Goal: Transaction & Acquisition: Purchase product/service

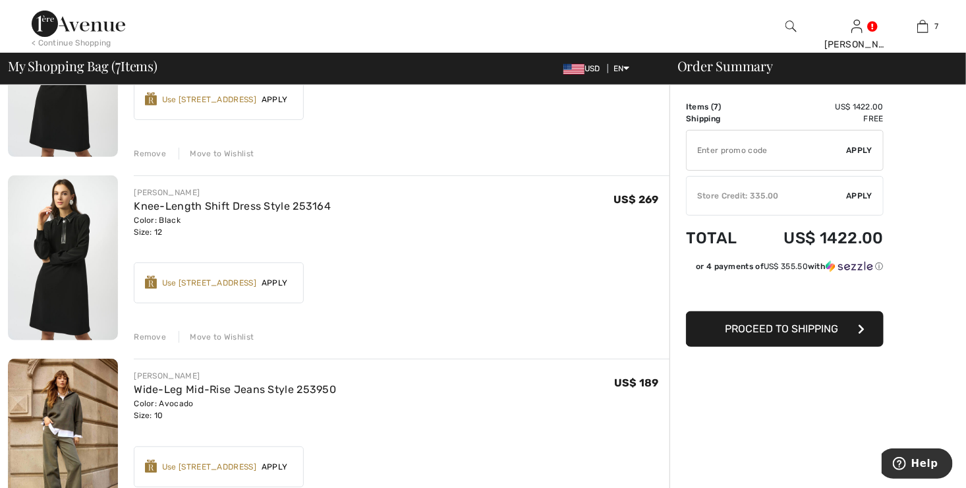
scroll to position [136, 0]
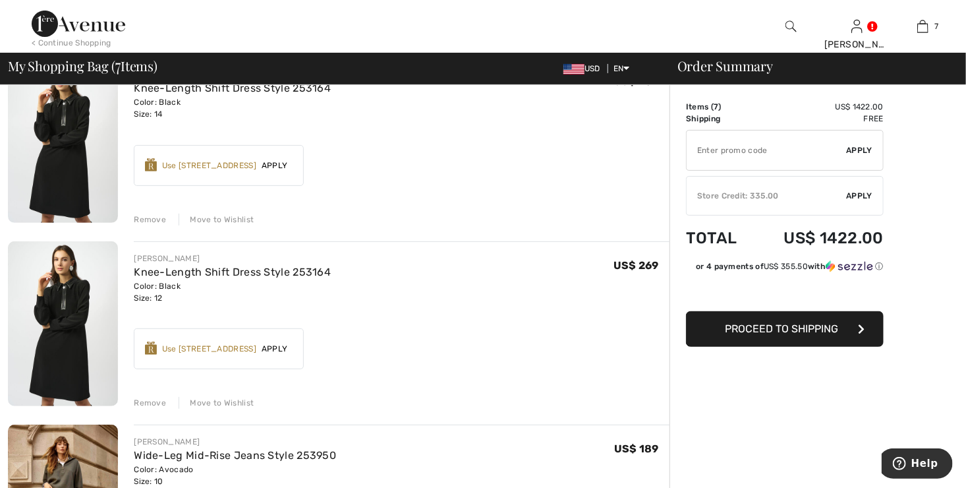
click at [235, 216] on div "Move to Wishlist" at bounding box center [216, 219] width 75 height 12
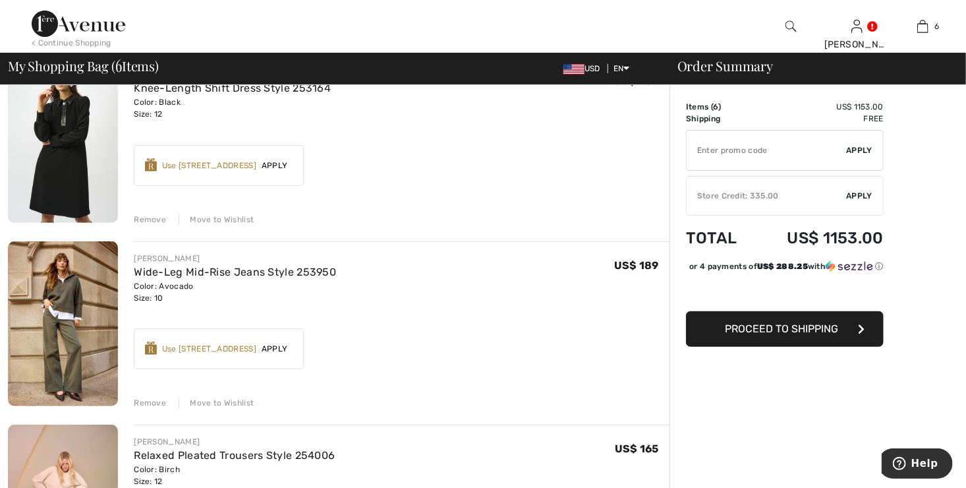
scroll to position [120, 0]
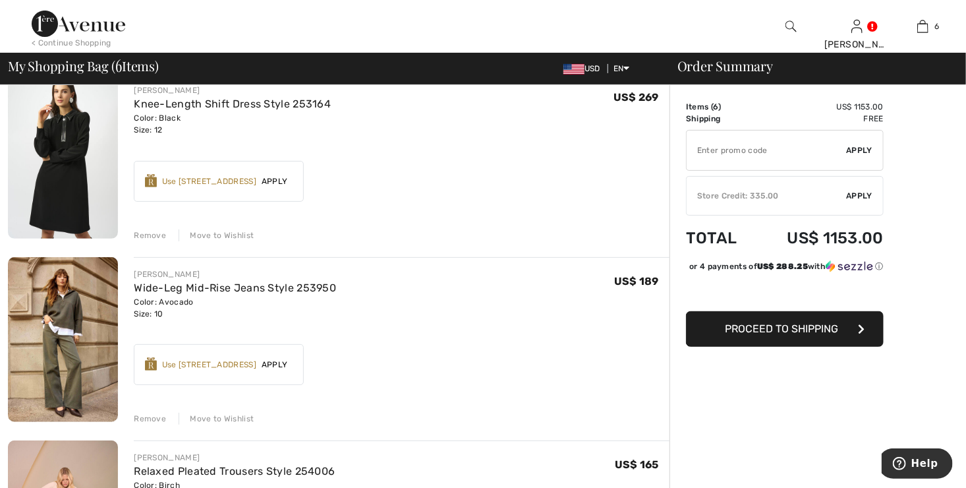
click at [214, 233] on div "Move to Wishlist" at bounding box center [216, 235] width 75 height 12
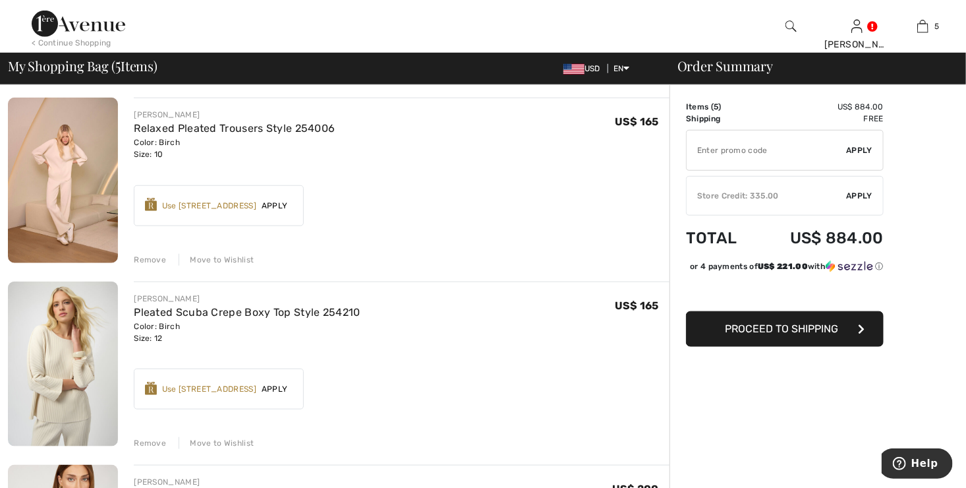
scroll to position [449, 0]
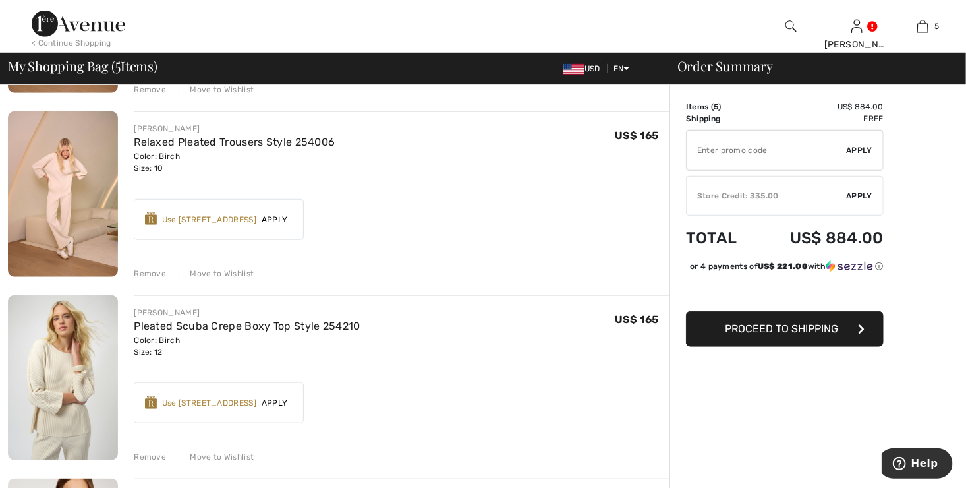
click at [196, 269] on div "Move to Wishlist" at bounding box center [216, 273] width 75 height 12
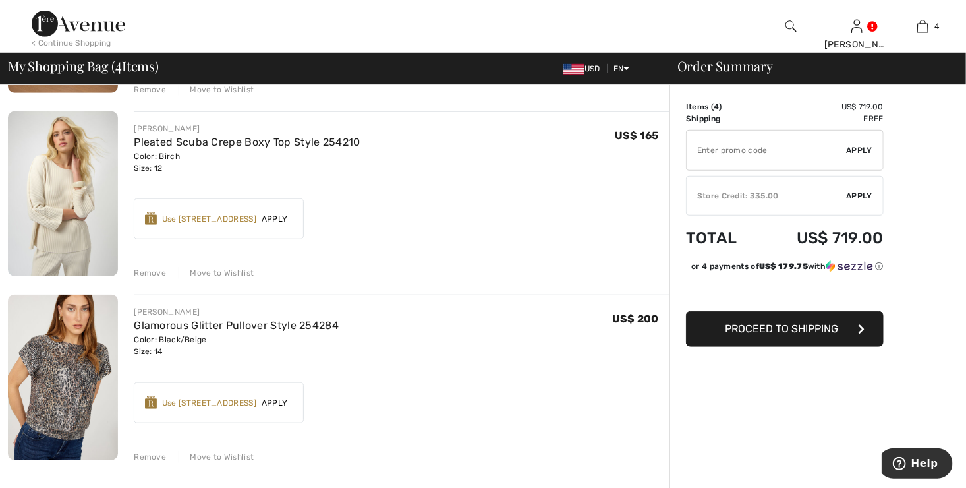
click at [226, 271] on div "Move to Wishlist" at bounding box center [216, 273] width 75 height 12
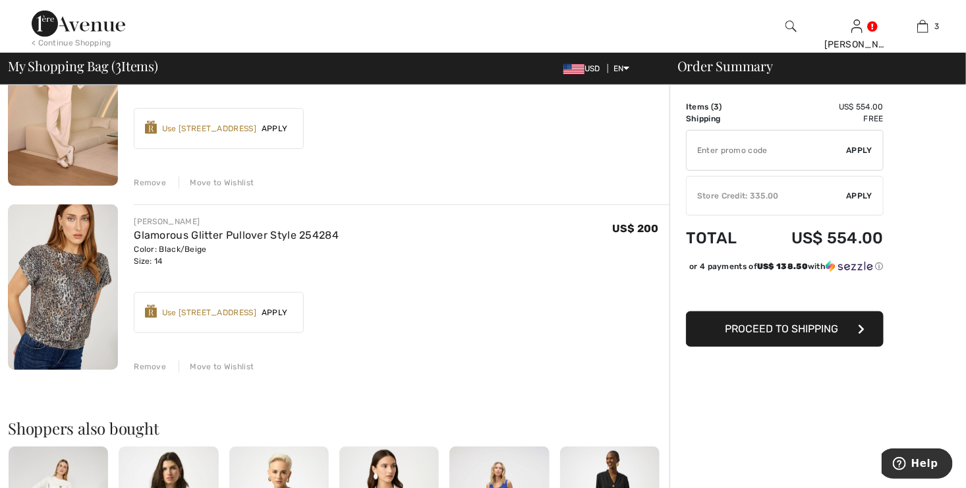
scroll to position [252, 0]
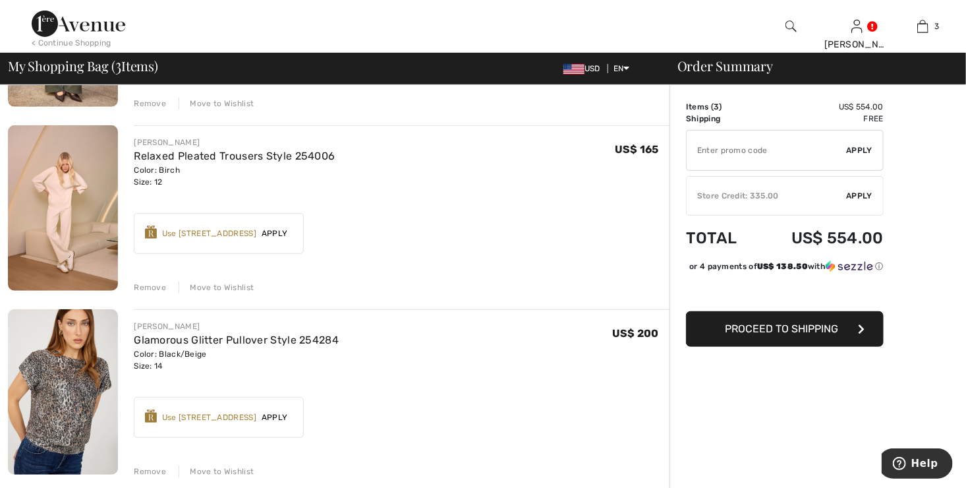
click at [219, 285] on div "Move to Wishlist" at bounding box center [216, 287] width 75 height 12
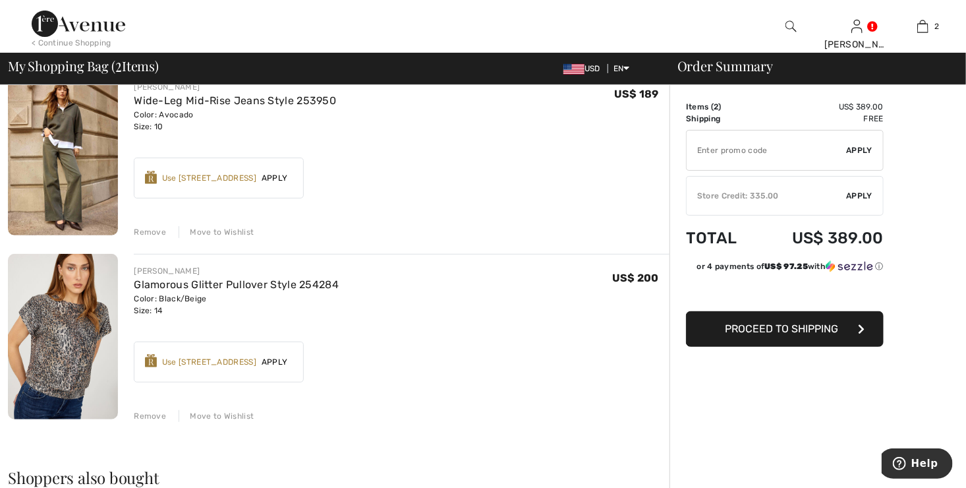
scroll to position [132, 0]
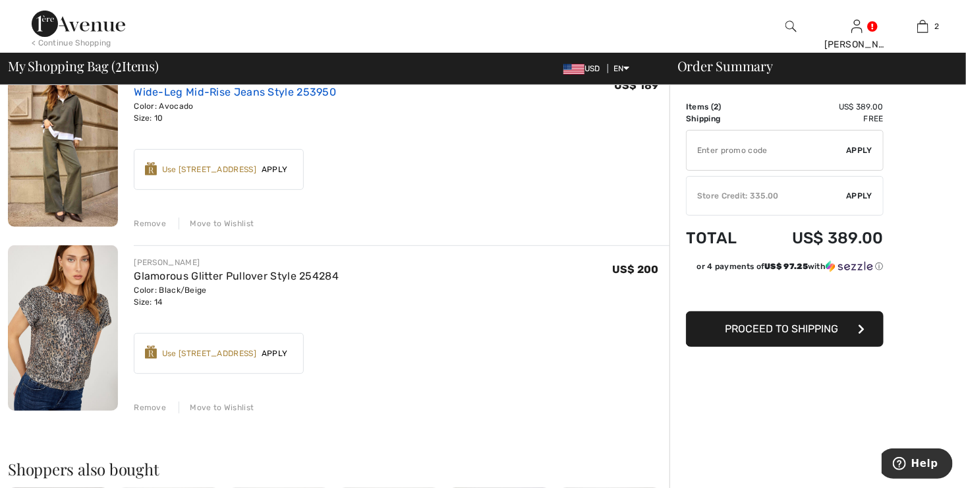
click at [215, 92] on link "Wide-Leg Mid-Rise Jeans Style 253950" at bounding box center [235, 92] width 202 height 13
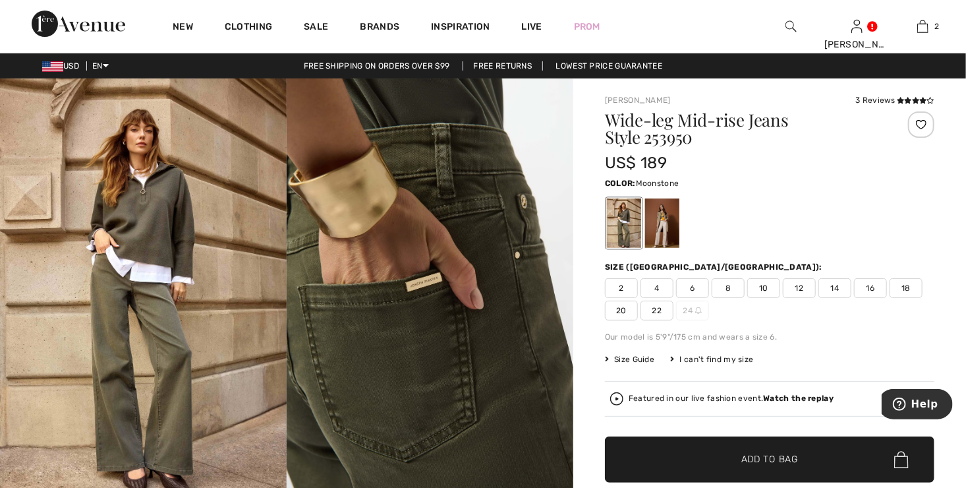
click at [659, 229] on div at bounding box center [662, 222] width 34 height 49
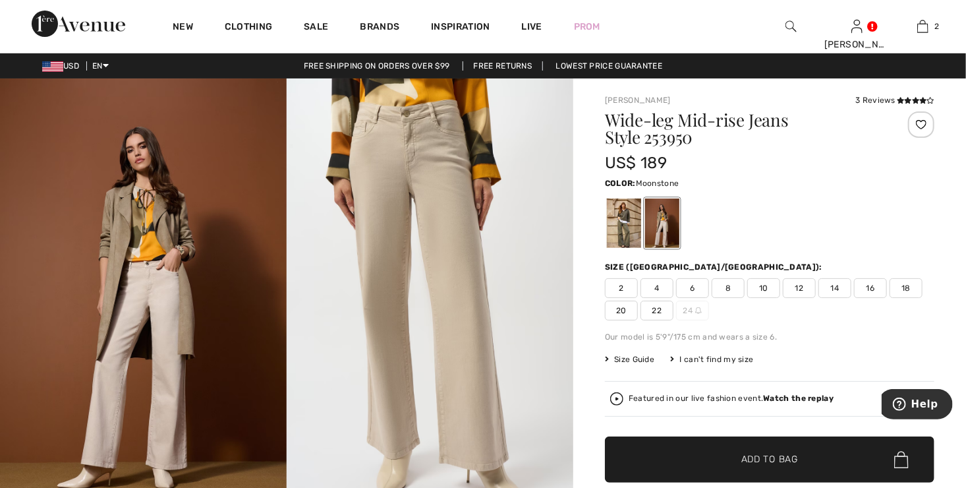
click at [762, 289] on span "10" at bounding box center [763, 288] width 33 height 20
click at [780, 466] on span "✔ Added to Bag Add to Bag" at bounding box center [769, 459] width 329 height 46
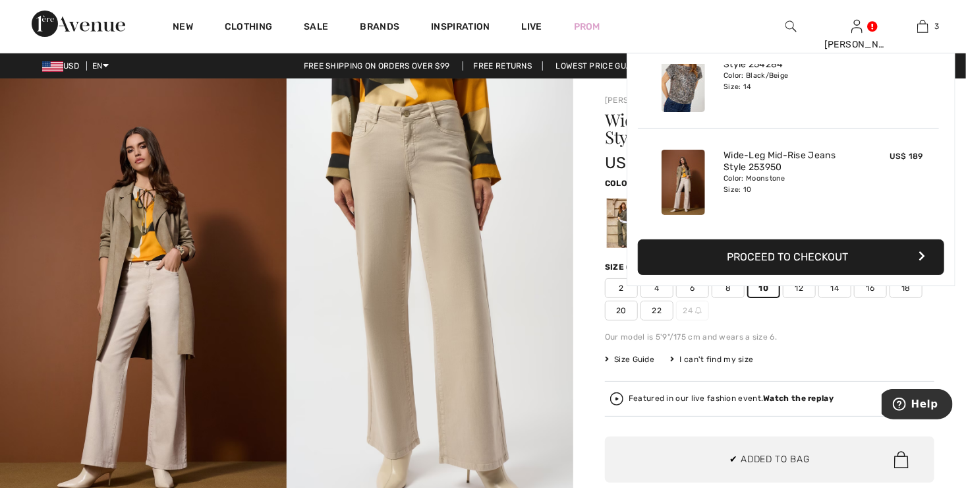
scroll to position [142, 0]
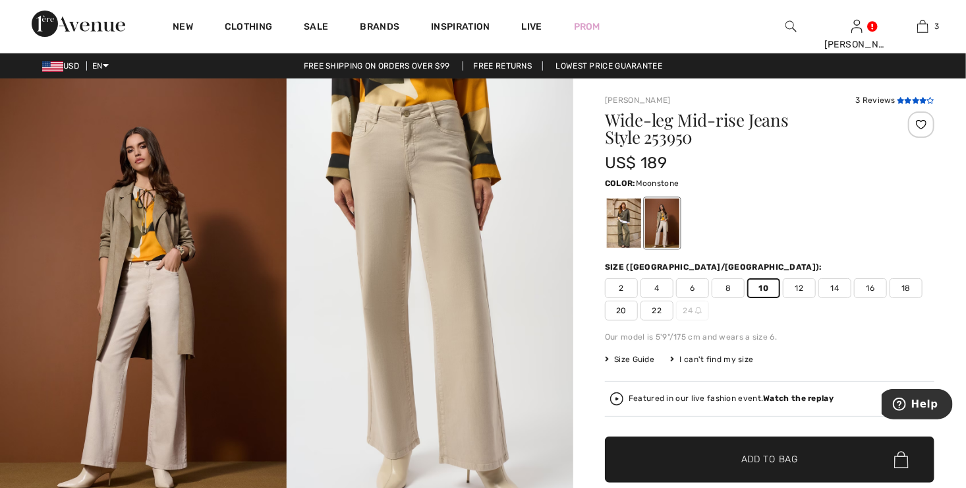
click at [912, 98] on icon at bounding box center [915, 100] width 7 height 7
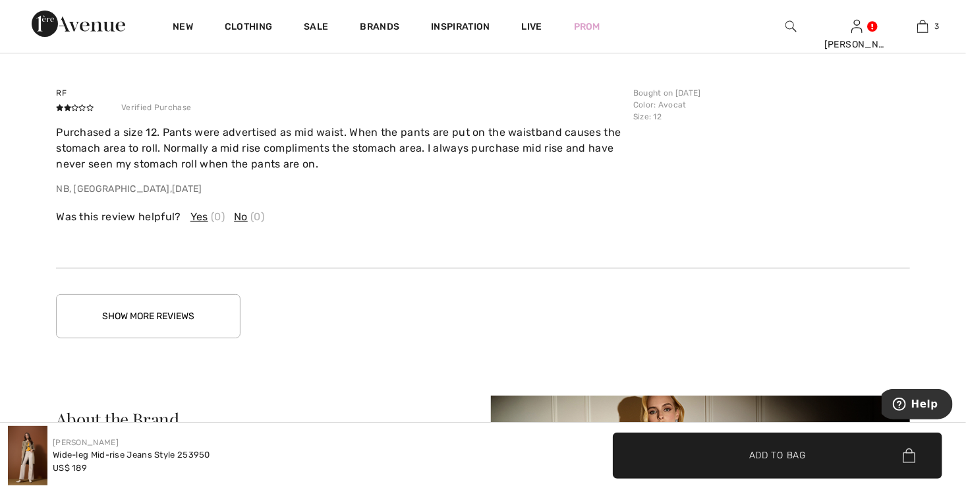
scroll to position [2407, 0]
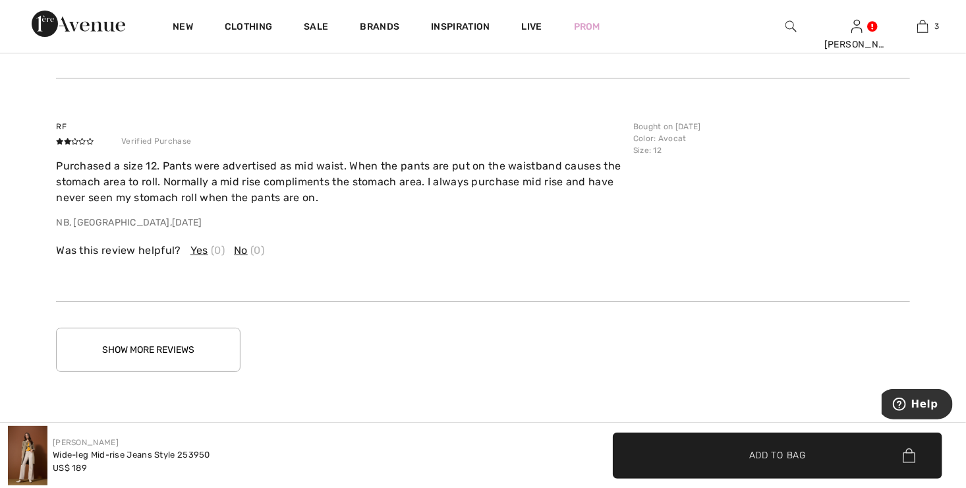
click at [158, 340] on button "Show More Reviews" at bounding box center [148, 349] width 184 height 44
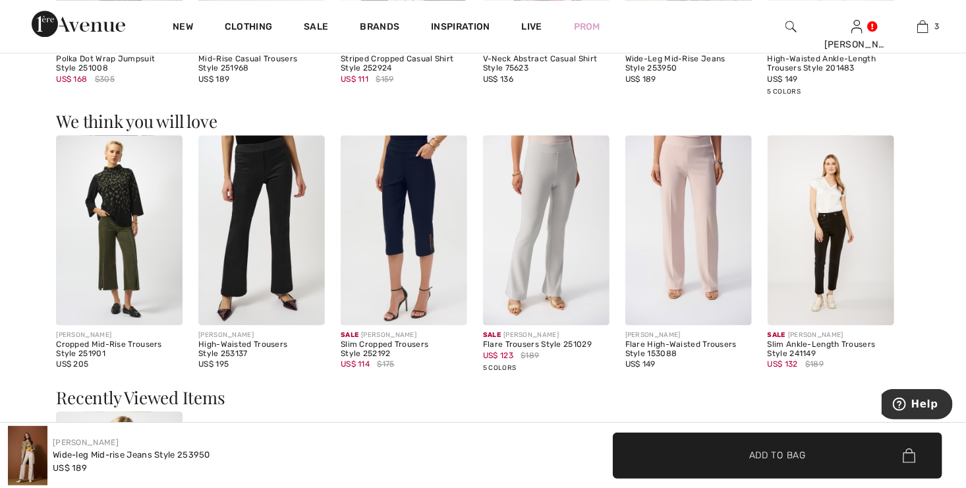
scroll to position [1484, 0]
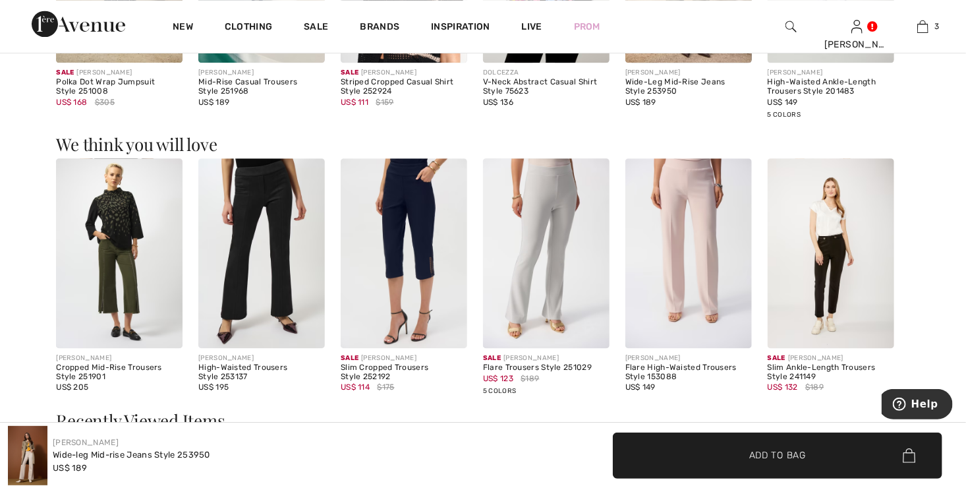
click at [844, 253] on img at bounding box center [831, 253] width 126 height 190
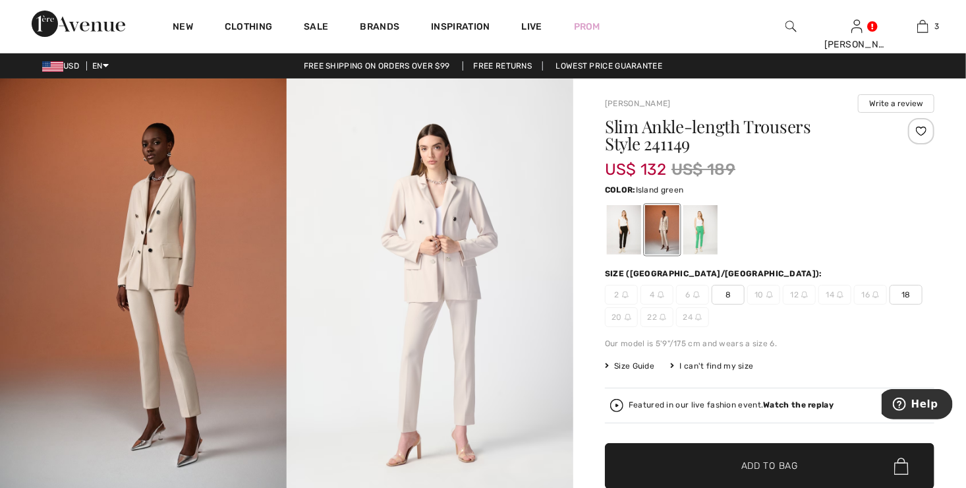
click at [694, 229] on div at bounding box center [700, 229] width 34 height 49
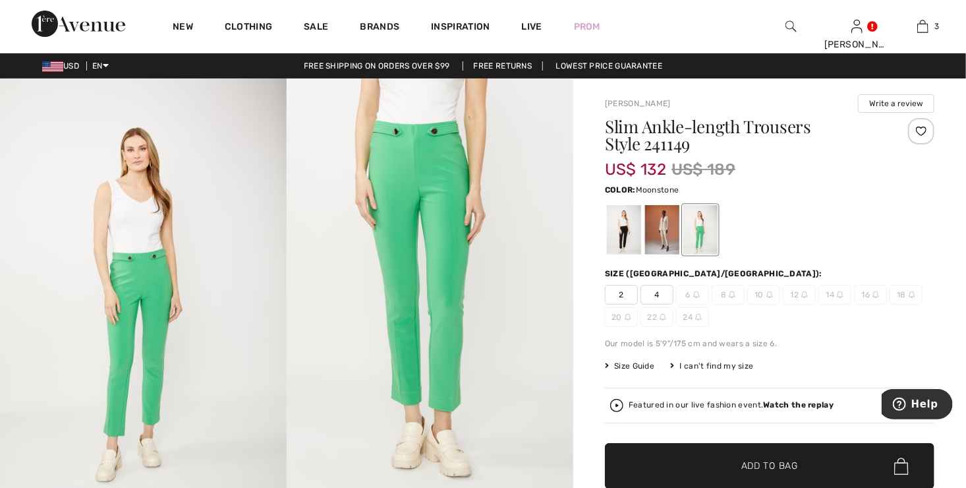
click at [656, 235] on div at bounding box center [662, 229] width 34 height 49
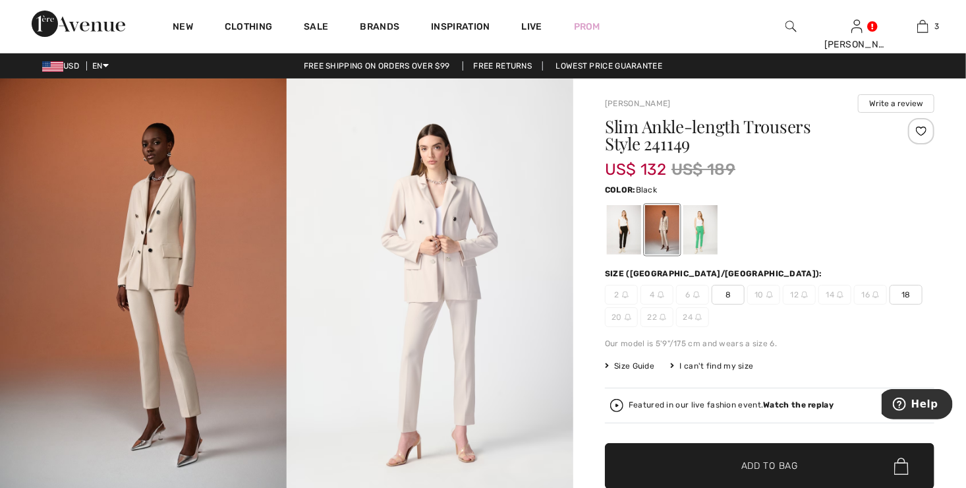
click at [623, 233] on div at bounding box center [624, 229] width 34 height 49
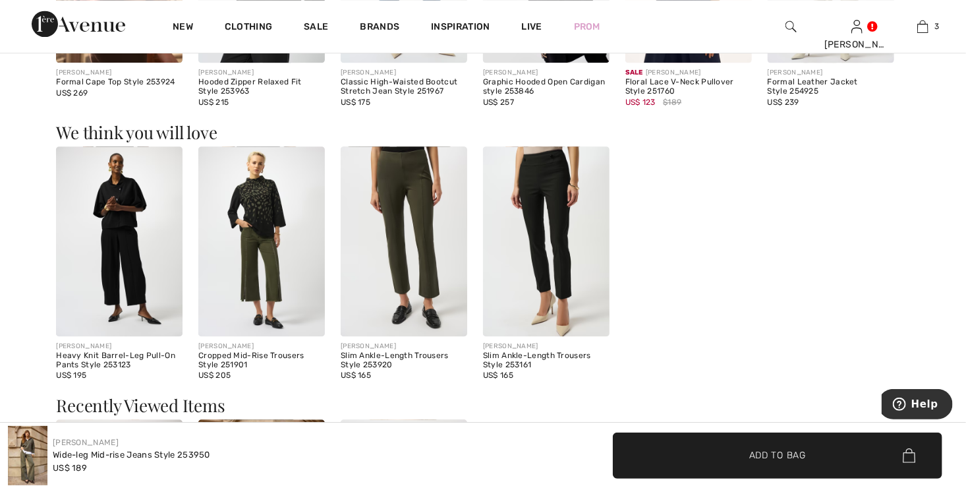
click at [420, 265] on img at bounding box center [404, 241] width 126 height 190
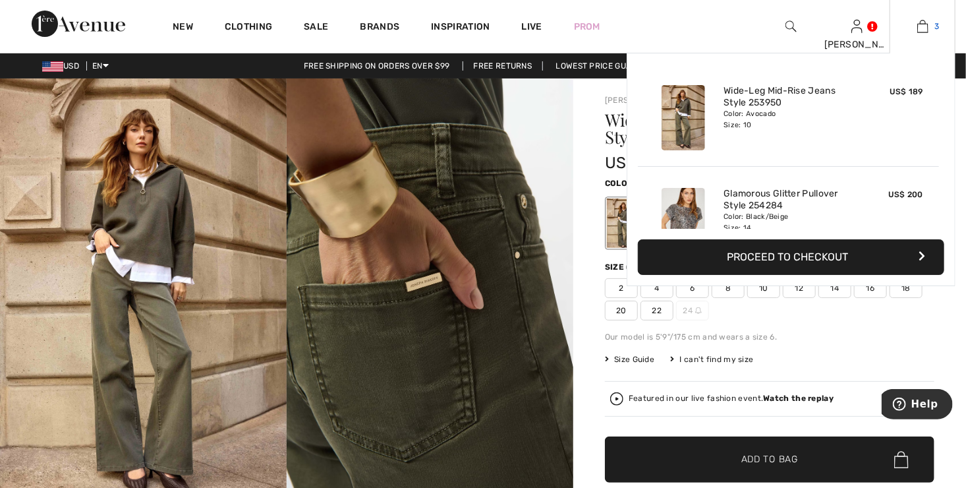
click at [926, 24] on img at bounding box center [922, 26] width 11 height 16
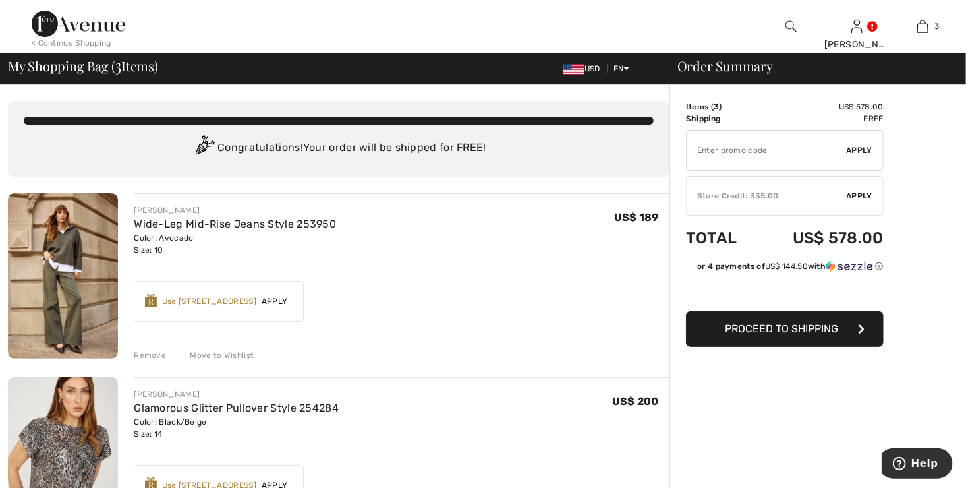
click at [211, 356] on div "Move to Wishlist" at bounding box center [216, 355] width 75 height 12
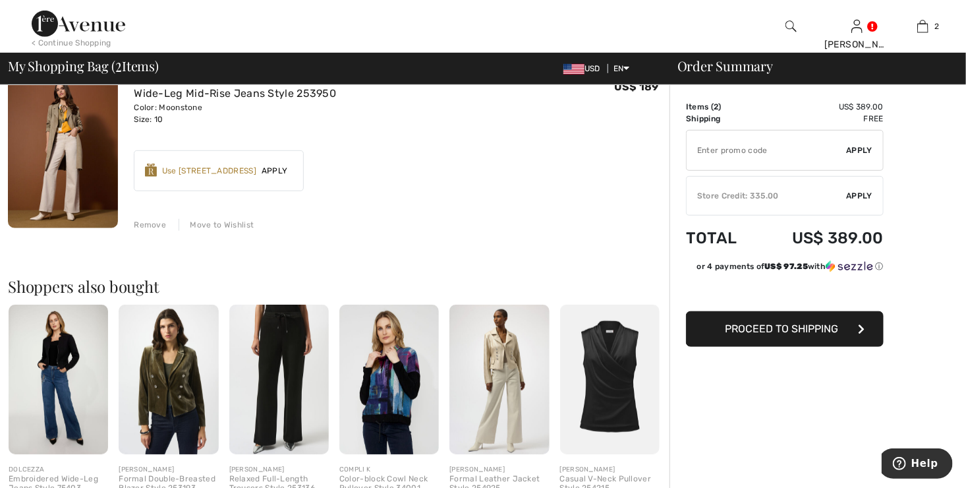
scroll to position [329, 0]
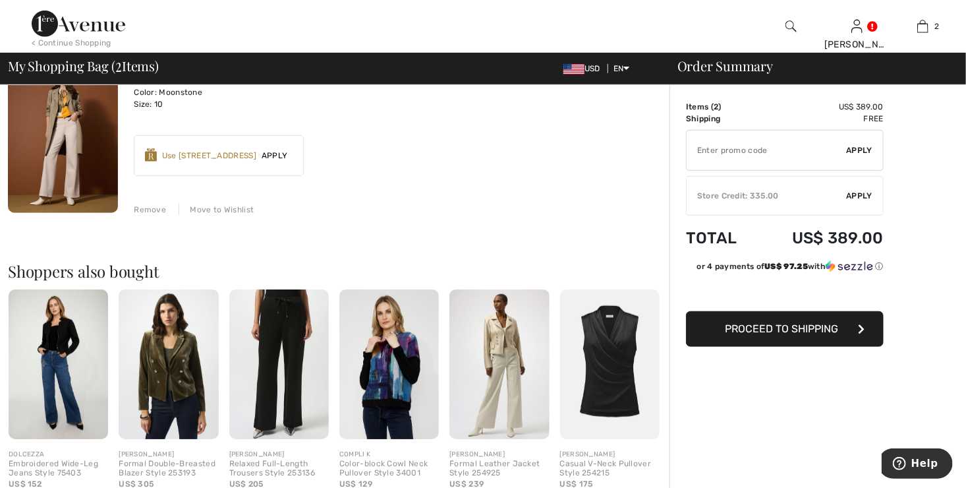
click at [281, 345] on img at bounding box center [278, 364] width 99 height 150
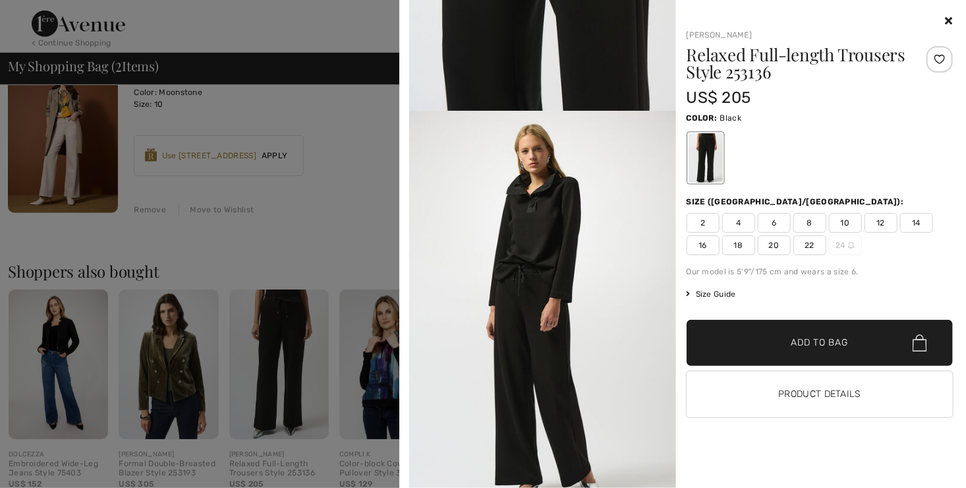
scroll to position [1252, 0]
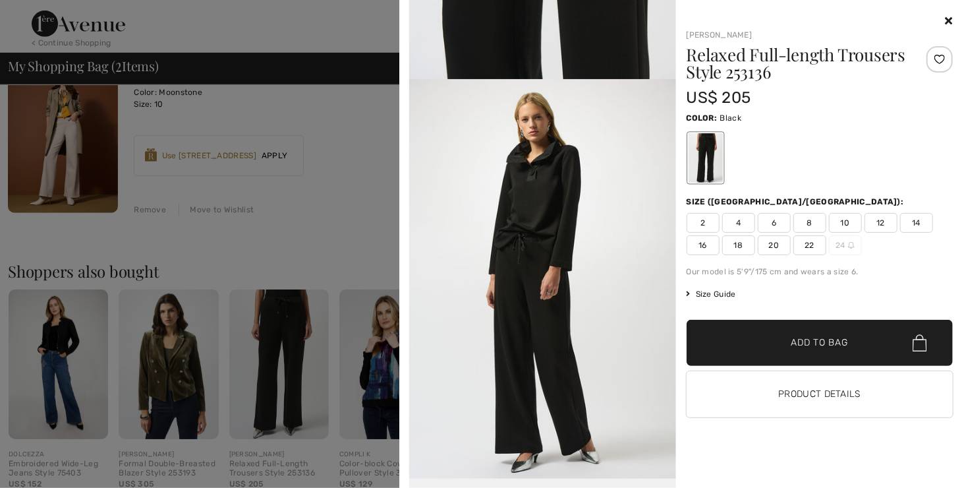
click at [822, 460] on div "Joseph Ribkoff Relaxed Full-length Trousers Style 253136 US$ 205 Color: Black S…" at bounding box center [814, 250] width 277 height 474
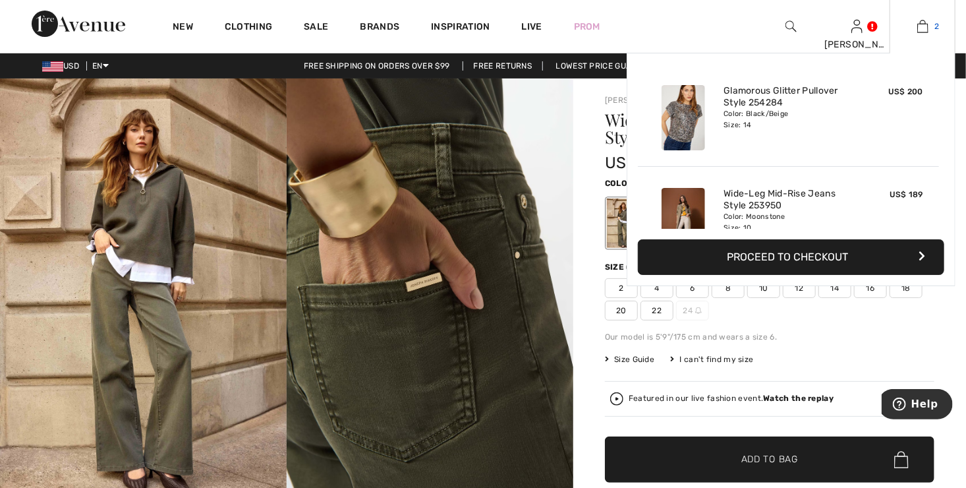
click at [930, 26] on link "2" at bounding box center [922, 26] width 65 height 16
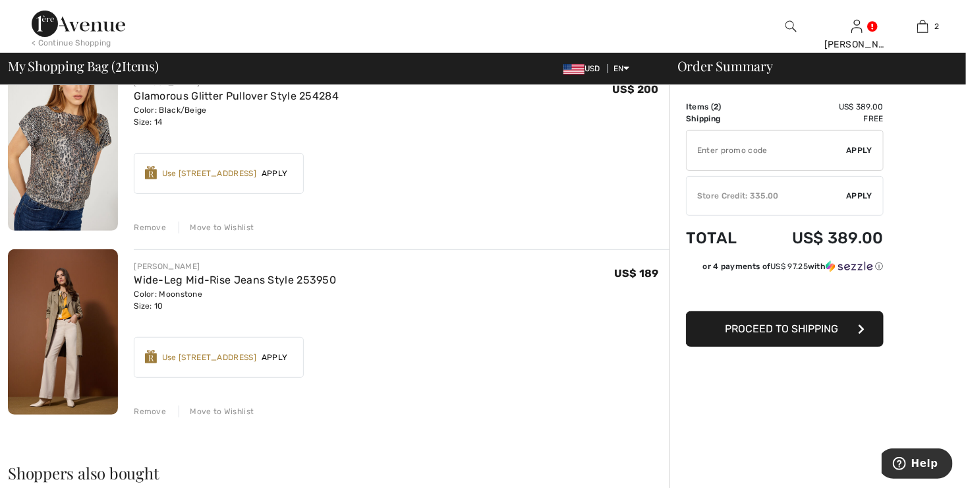
scroll to position [132, 0]
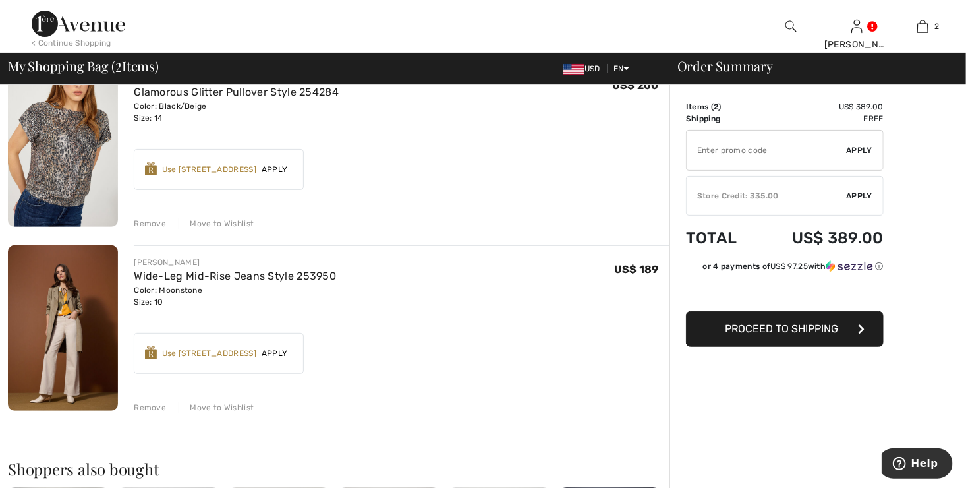
click at [227, 406] on div "Move to Wishlist" at bounding box center [216, 407] width 75 height 12
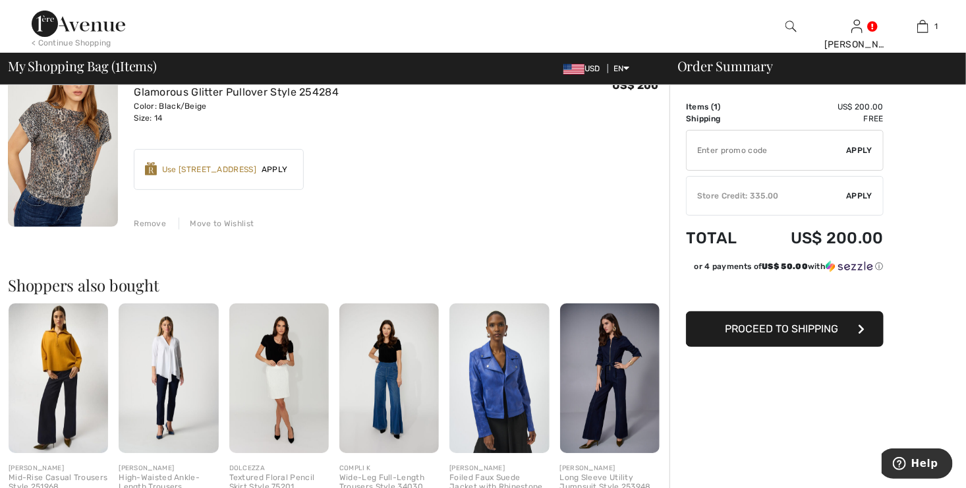
type input "NEW15"
type input "FLASH15"
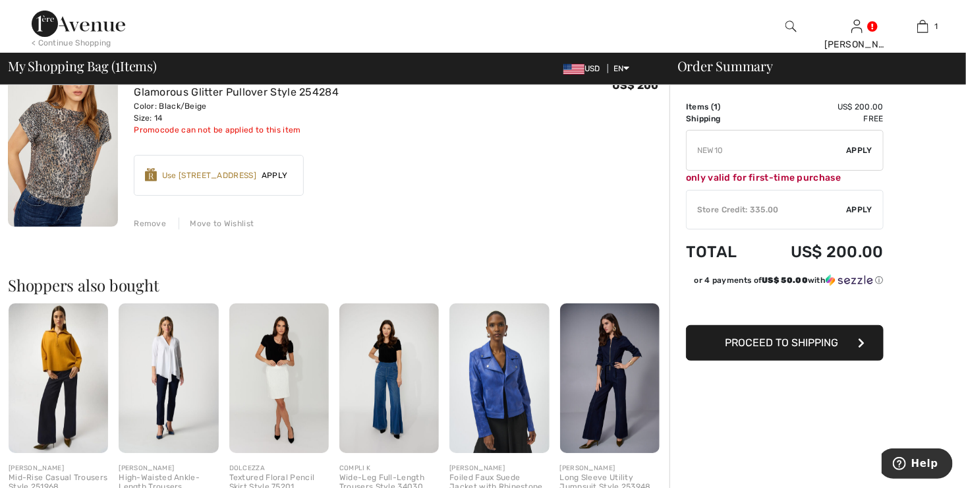
type input "NEW15"
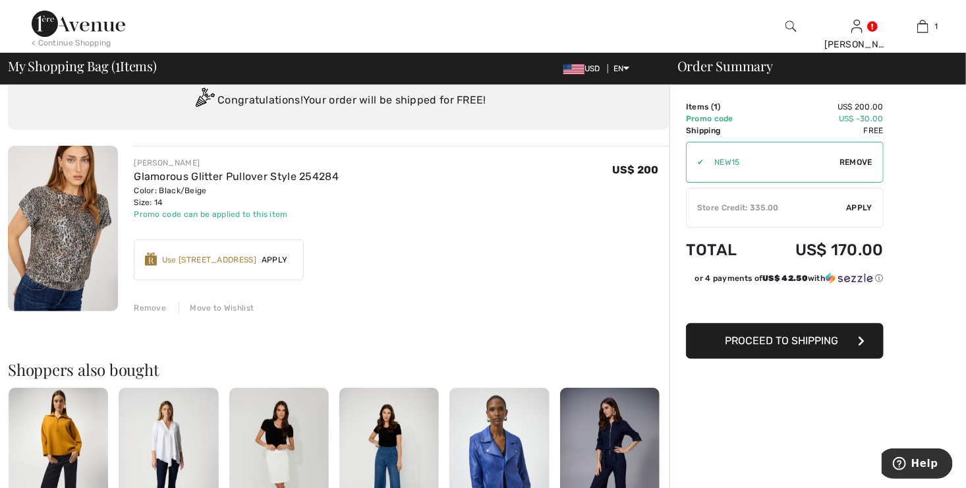
scroll to position [0, 0]
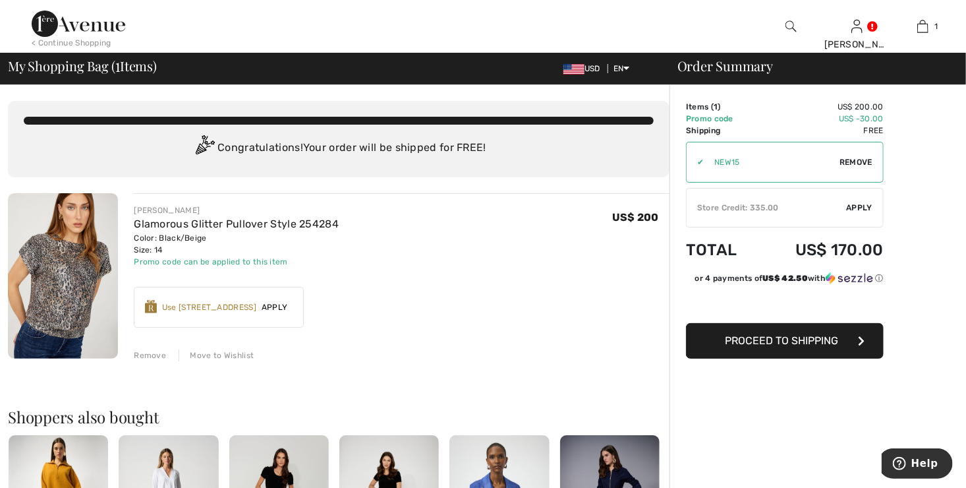
click at [765, 342] on span "Proceed to Shipping" at bounding box center [781, 340] width 113 height 13
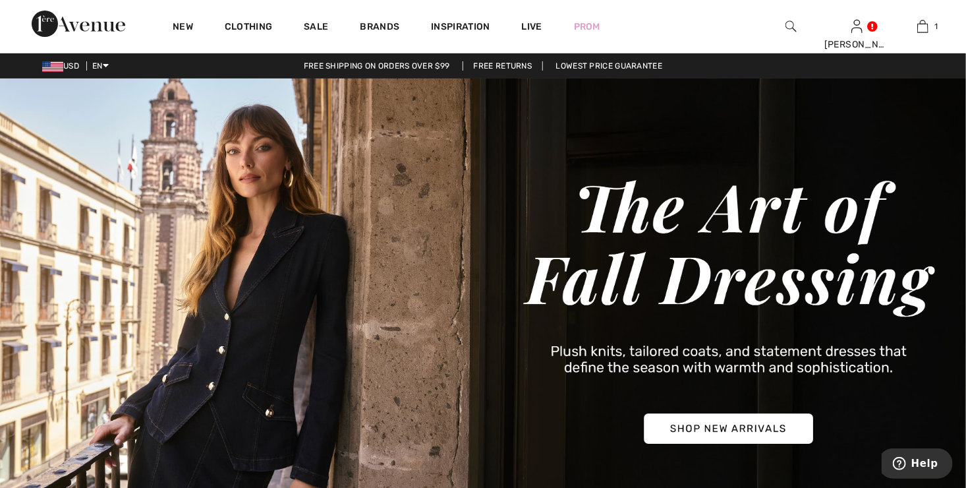
click at [791, 23] on img at bounding box center [790, 26] width 11 height 16
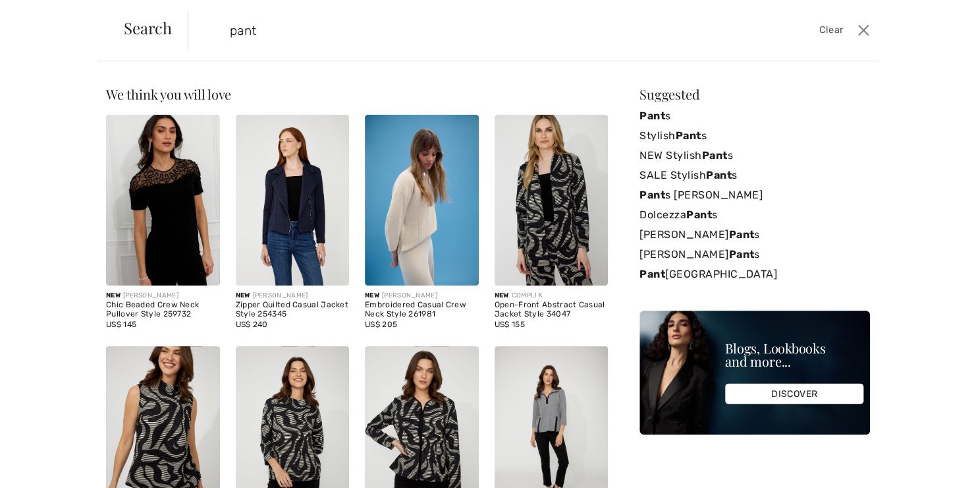
type input "pant"
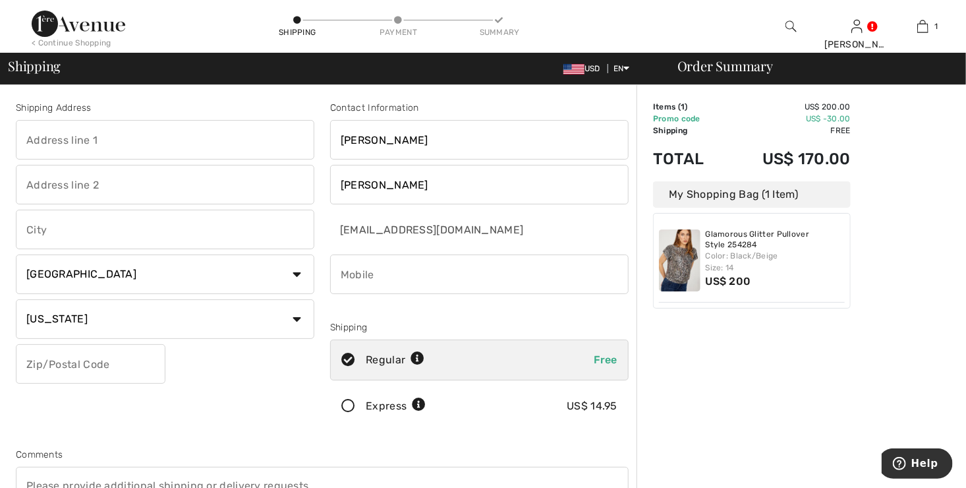
click at [96, 141] on input "text" at bounding box center [165, 140] width 298 height 40
type input "[STREET_ADDRESS]"
type input "[PERSON_NAME]"
type input "49406"
click at [391, 277] on input "phone" at bounding box center [479, 274] width 298 height 40
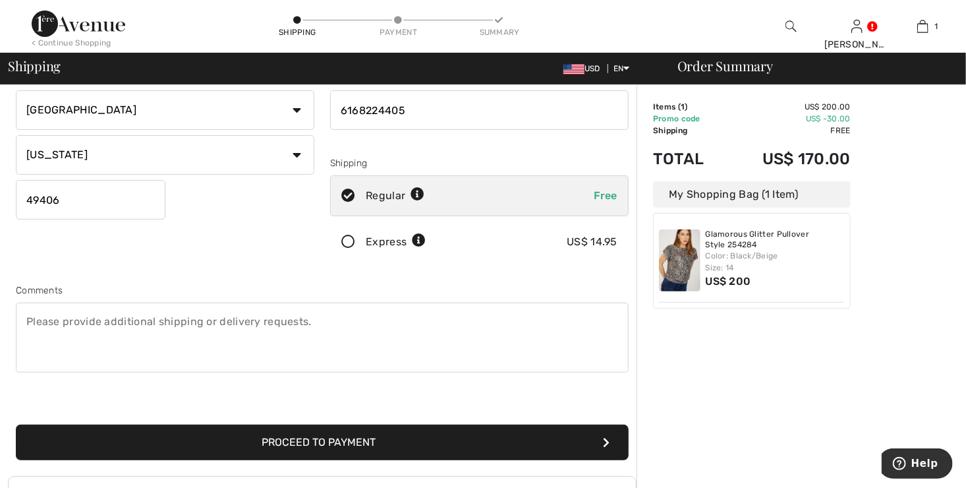
scroll to position [198, 0]
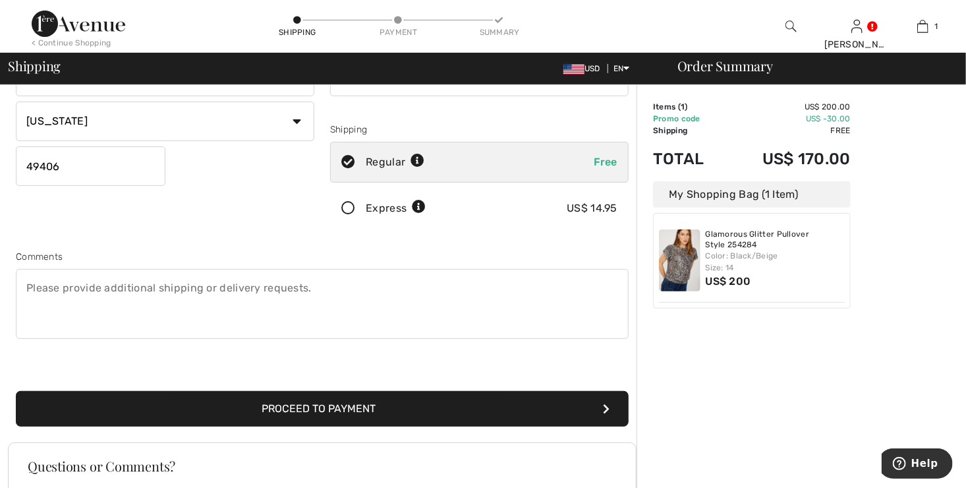
type input "6168224405"
click at [318, 413] on button "Proceed to Payment" at bounding box center [322, 409] width 613 height 36
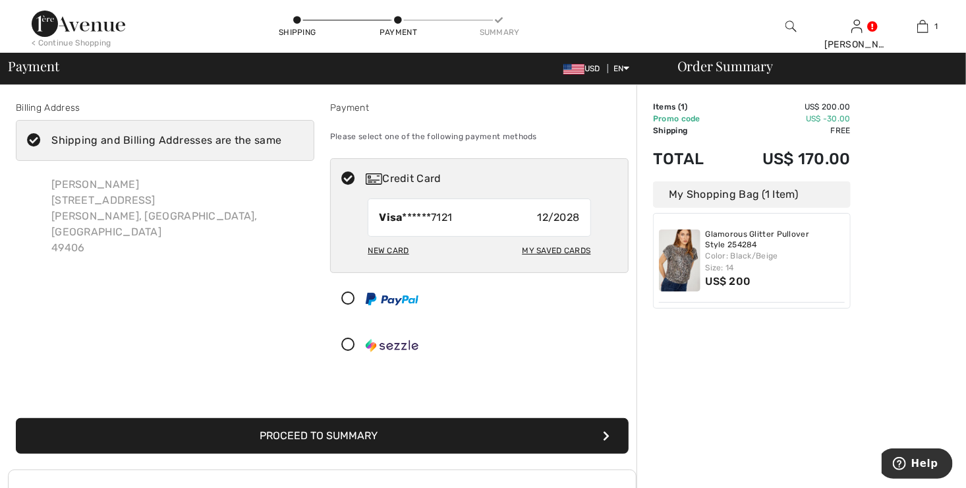
click at [34, 138] on icon at bounding box center [33, 141] width 35 height 14
click at [281, 138] on input "Shipping and Billing Addresses are the same" at bounding box center [285, 141] width 9 height 40
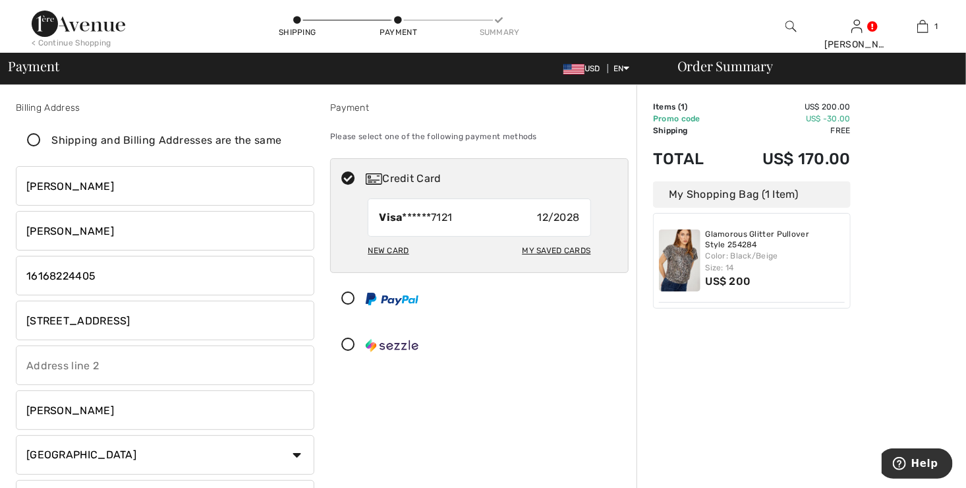
checkbox input "false"
click at [117, 365] on input "text" at bounding box center [165, 365] width 298 height 40
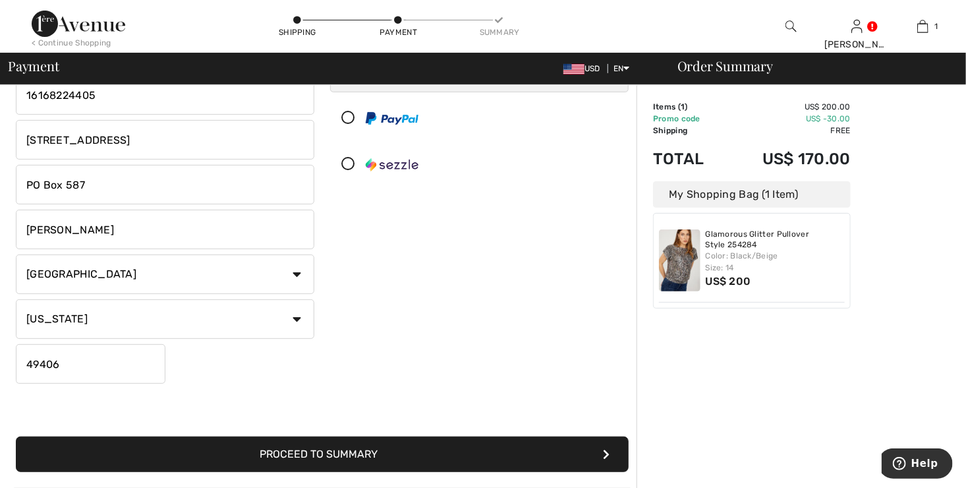
scroll to position [198, 0]
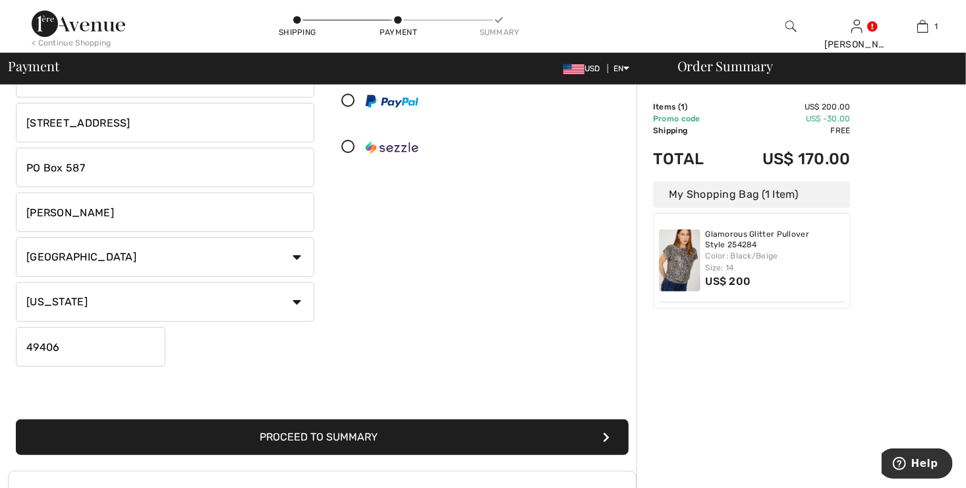
type input "PO Box 587"
click at [372, 440] on button "Proceed to Summary" at bounding box center [322, 437] width 613 height 36
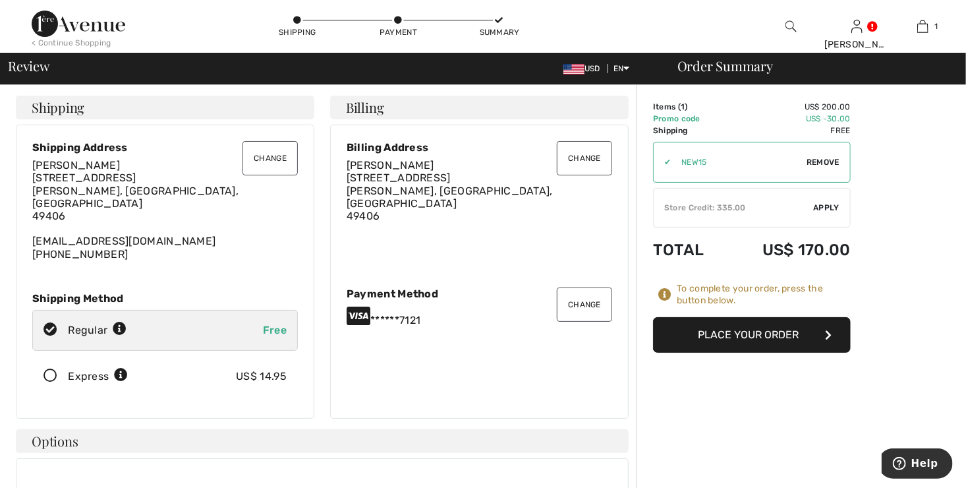
click at [736, 336] on button "Place Your Order" at bounding box center [752, 335] width 198 height 36
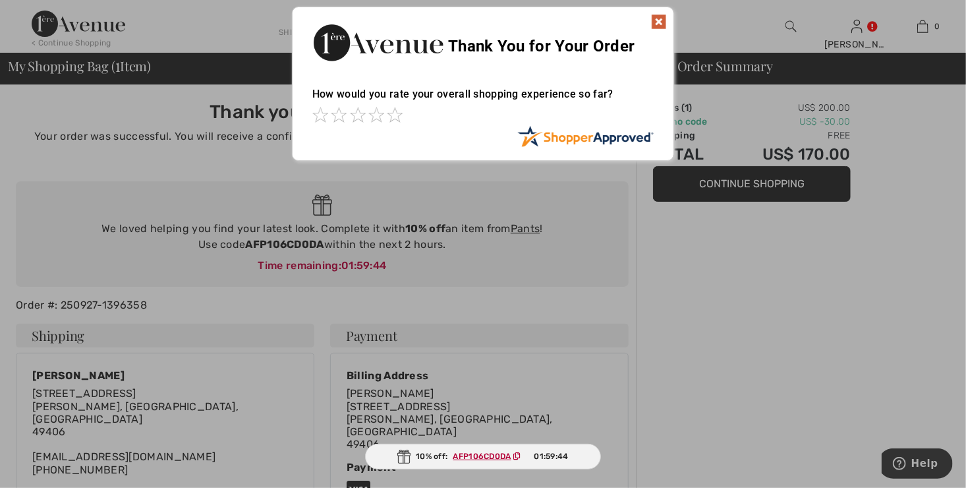
click at [472, 457] on ins "AFP106CD0DA" at bounding box center [482, 455] width 58 height 9
click at [662, 19] on img at bounding box center [659, 22] width 16 height 16
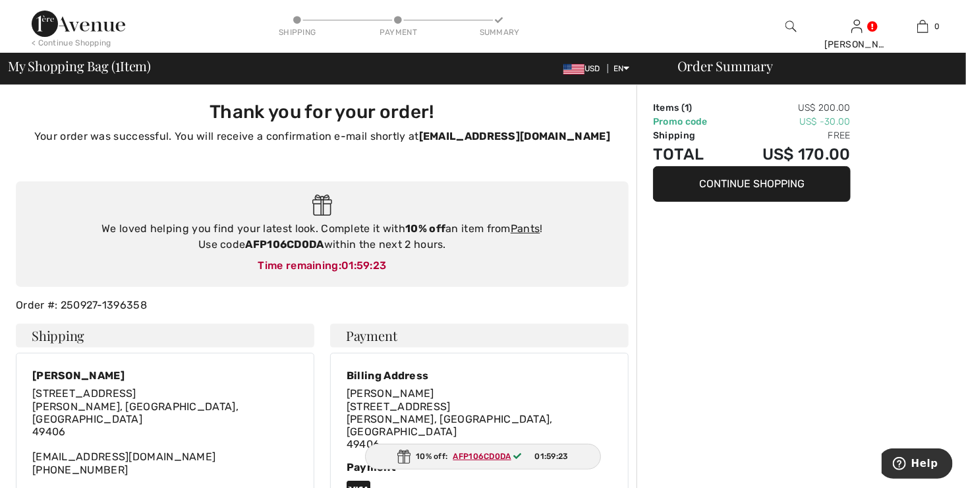
drag, startPoint x: 468, startPoint y: 453, endPoint x: 470, endPoint y: 485, distance: 32.4
click at [470, 483] on main "10% off: AFP106CD0DA 01:59:23 Thank you for your order! Your order was successf…" at bounding box center [483, 494] width 966 height 818
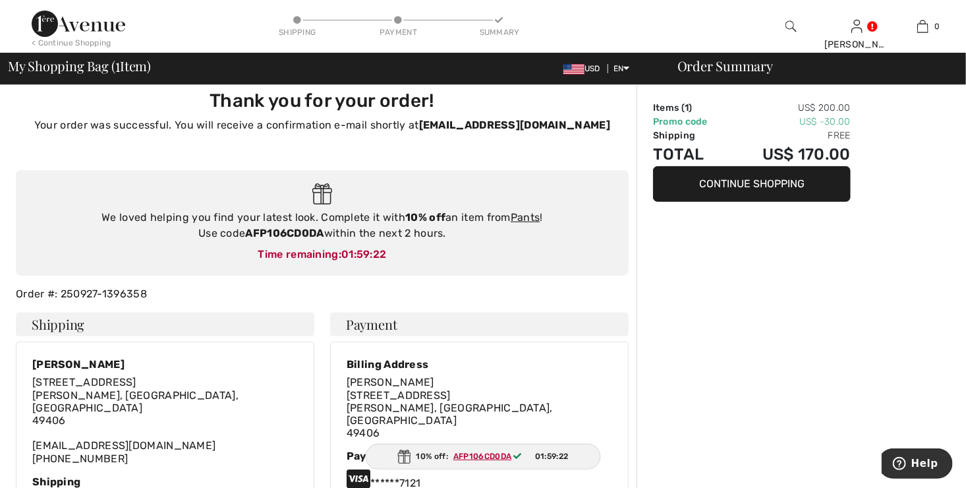
drag, startPoint x: 852, startPoint y: 273, endPoint x: 612, endPoint y: 271, distance: 239.8
click at [850, 274] on div "Order Summary Items ( 1 ) US$ 200.00 Promo code US$ -30.00 Shipping Free Total …" at bounding box center [800, 483] width 329 height 818
click at [336, 252] on div "Time remaining: 01:59:15" at bounding box center [322, 254] width 586 height 16
drag, startPoint x: 245, startPoint y: 232, endPoint x: 321, endPoint y: 233, distance: 76.4
click at [321, 233] on strong "AFP106CD0DA" at bounding box center [284, 233] width 78 height 13
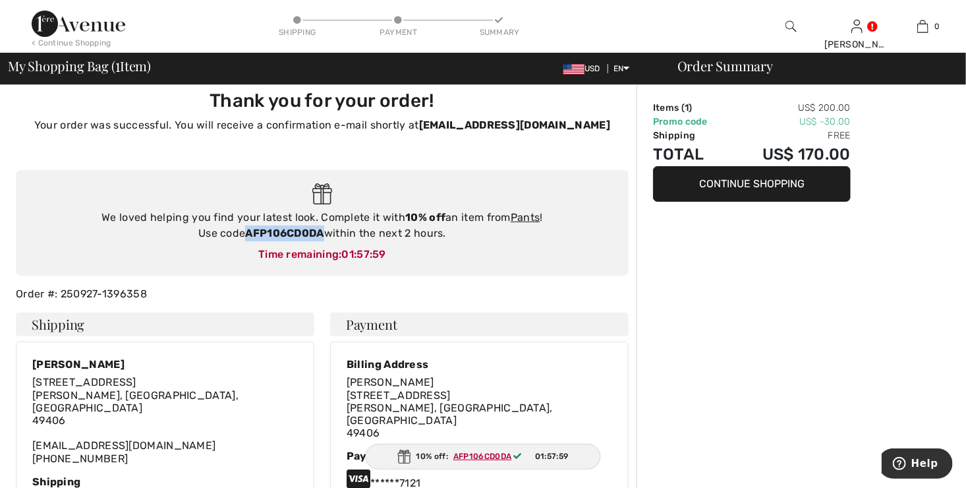
copy strong "AFP106CD0DA"
click at [528, 217] on link "Pants" at bounding box center [526, 217] width 30 height 13
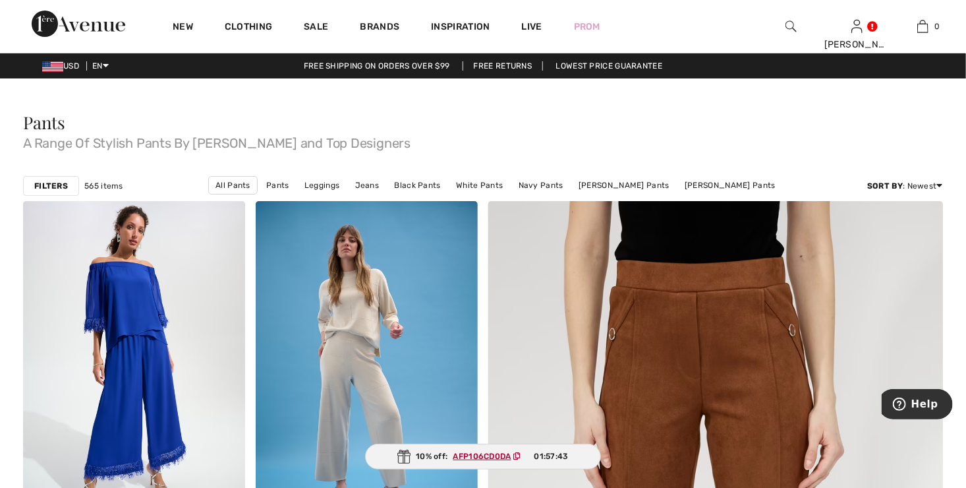
click at [54, 186] on strong "Filters" at bounding box center [51, 186] width 34 height 12
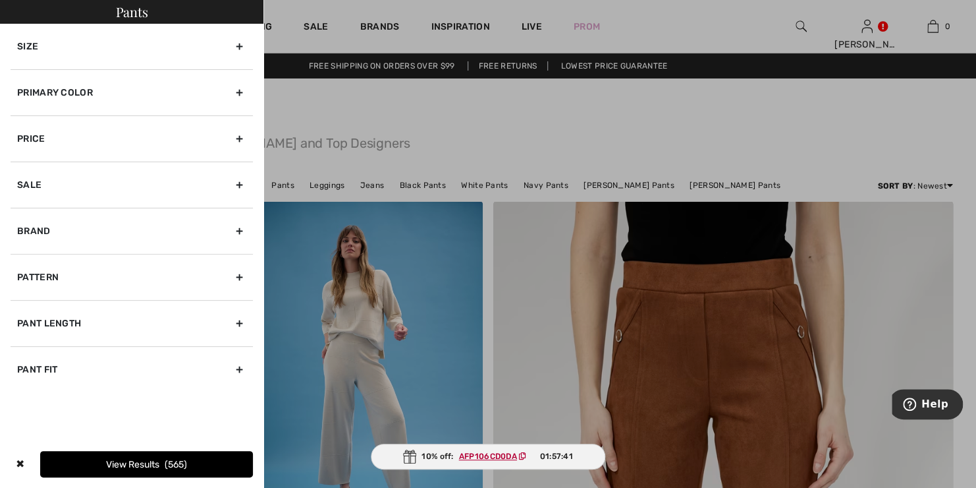
click at [238, 229] on div "Brand" at bounding box center [132, 231] width 242 height 46
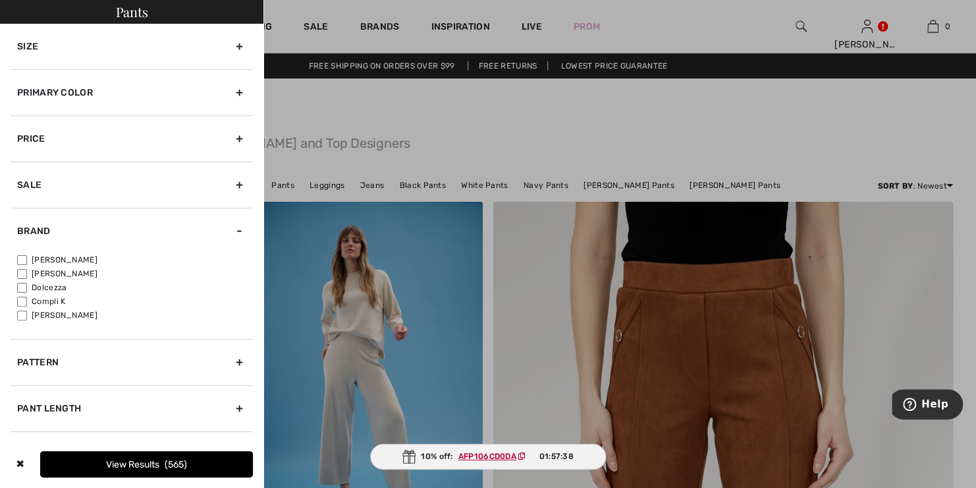
click at [21, 258] on input"] "[PERSON_NAME]" at bounding box center [22, 260] width 10 height 10
checkbox input"] "true"
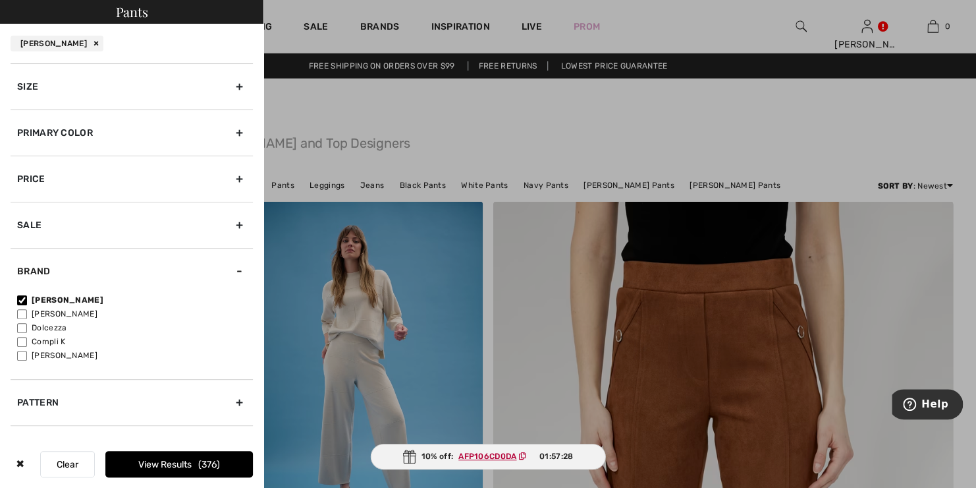
click at [174, 465] on button "View Results 376" at bounding box center [179, 464] width 148 height 26
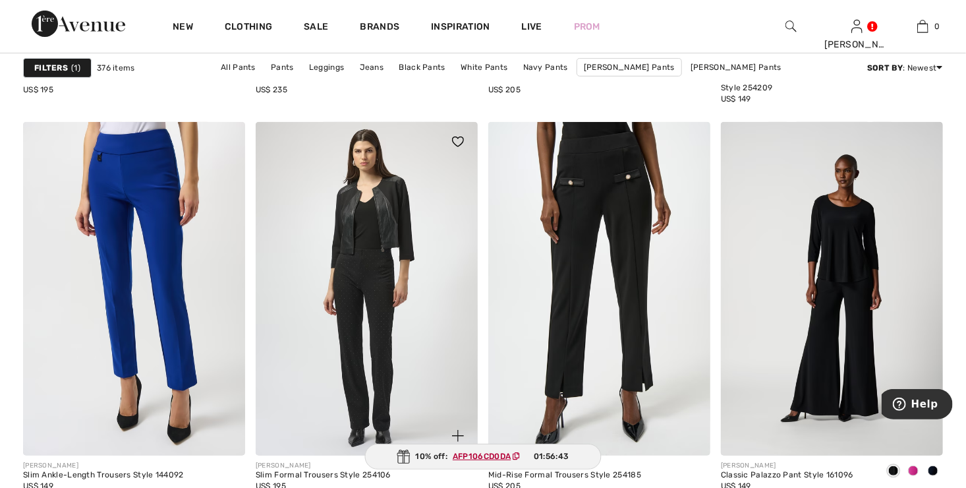
scroll to position [2701, 0]
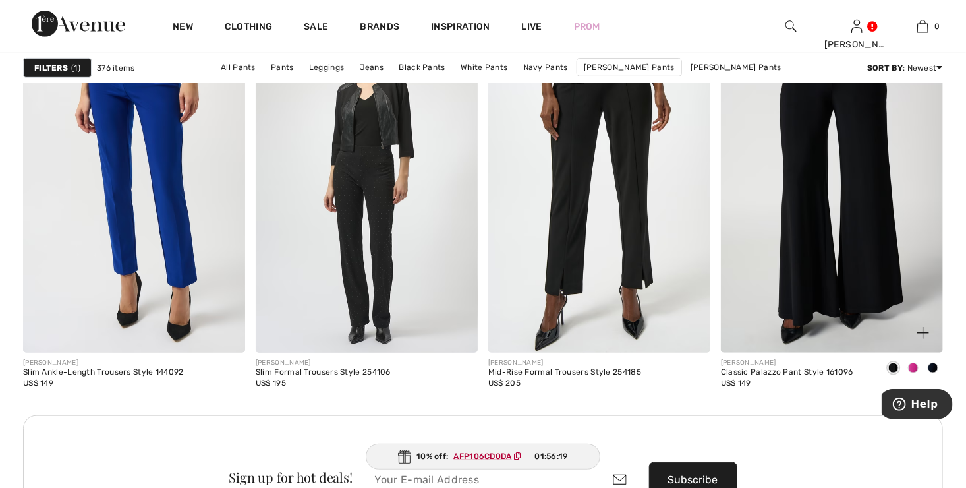
click at [815, 273] on img at bounding box center [832, 185] width 222 height 333
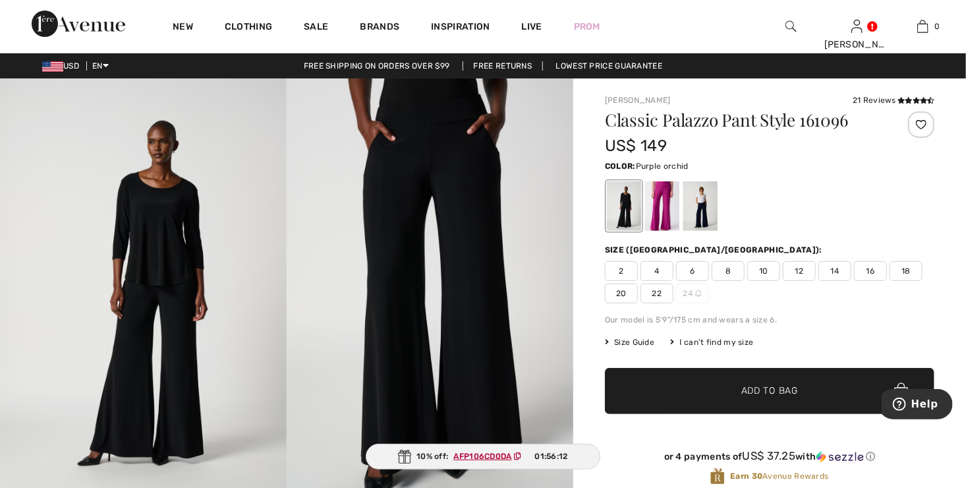
click at [669, 231] on div at bounding box center [662, 205] width 34 height 49
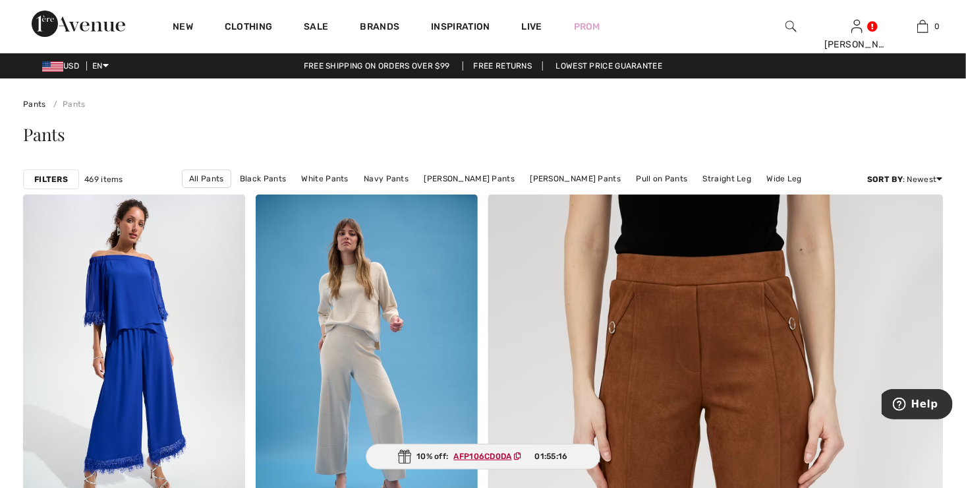
click at [69, 178] on div "Filters" at bounding box center [51, 179] width 56 height 20
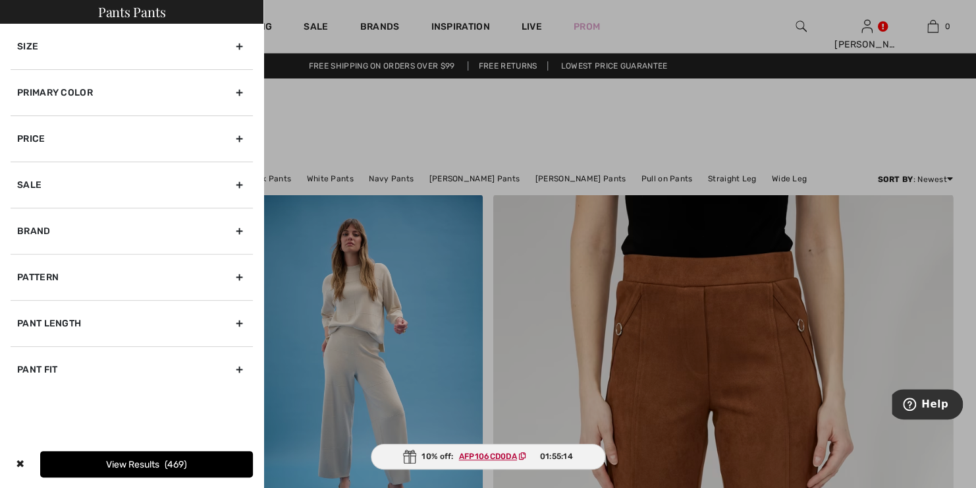
click at [240, 228] on div "Brand" at bounding box center [132, 231] width 242 height 46
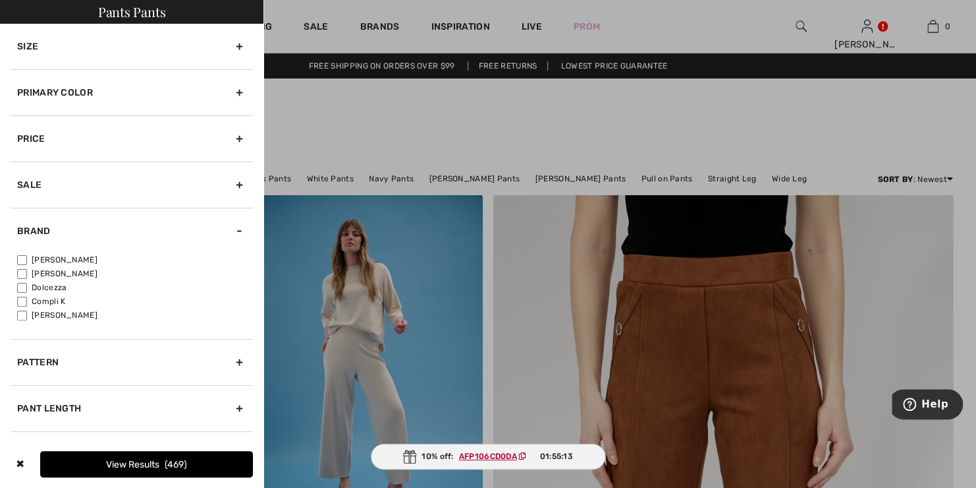
click at [23, 258] on input"] "[PERSON_NAME]" at bounding box center [22, 260] width 10 height 10
checkbox input"] "true"
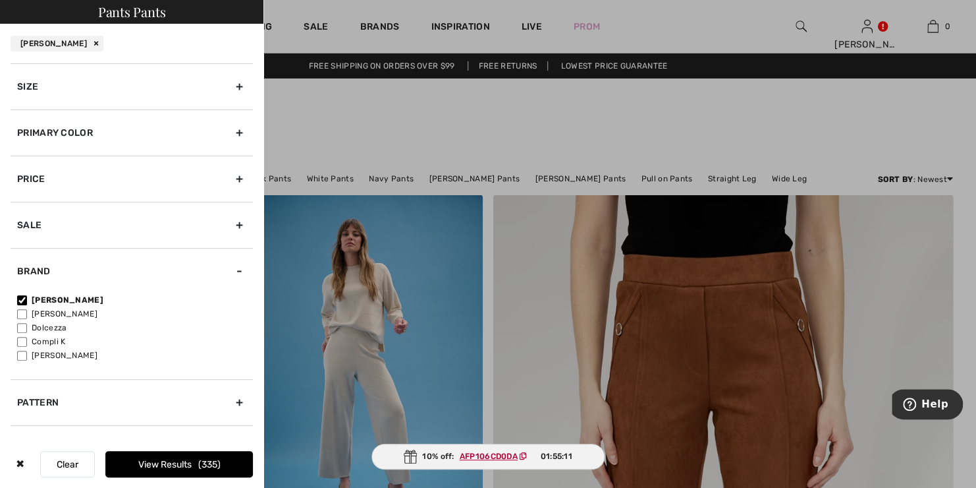
click at [182, 461] on button "View Results 335" at bounding box center [179, 464] width 148 height 26
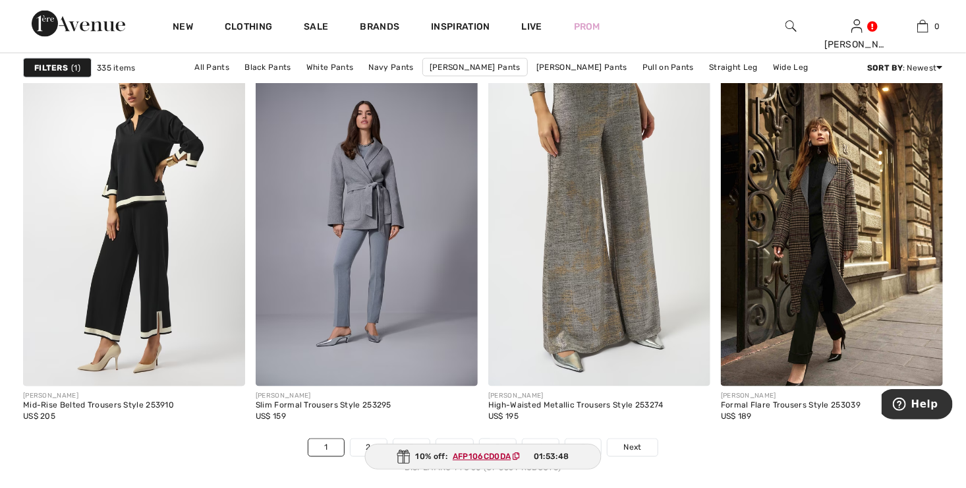
scroll to position [5863, 0]
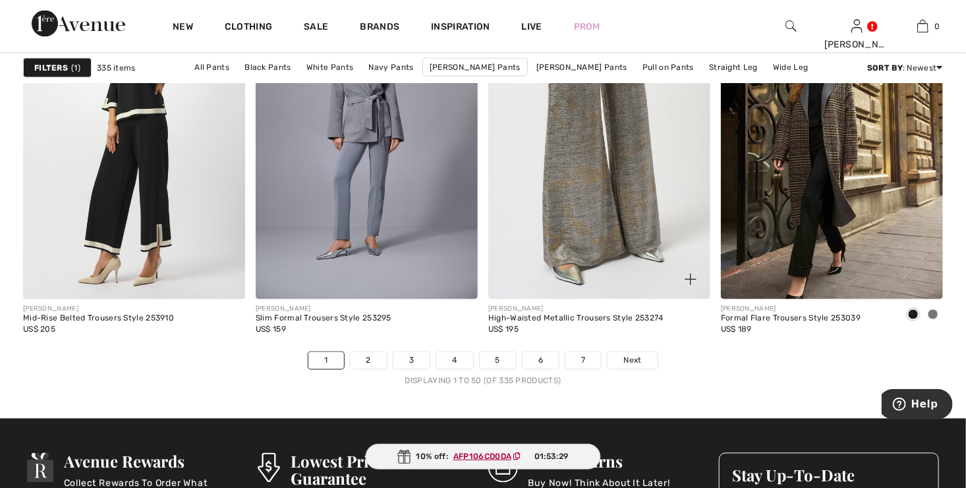
click at [629, 222] on img at bounding box center [599, 132] width 222 height 333
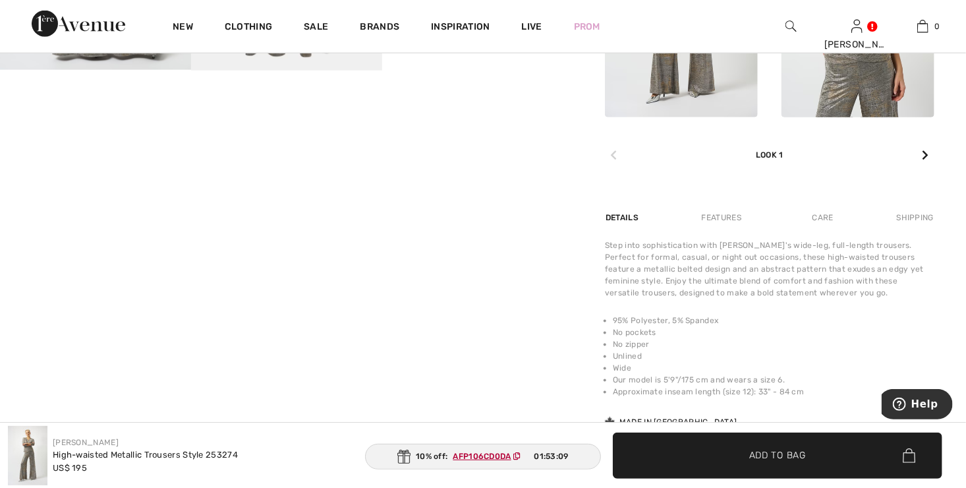
scroll to position [593, 0]
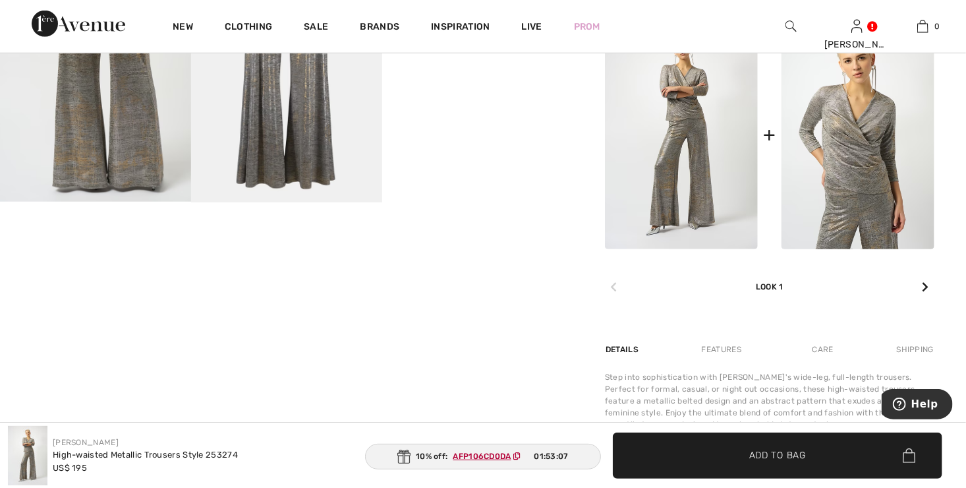
click at [926, 285] on icon at bounding box center [925, 286] width 7 height 11
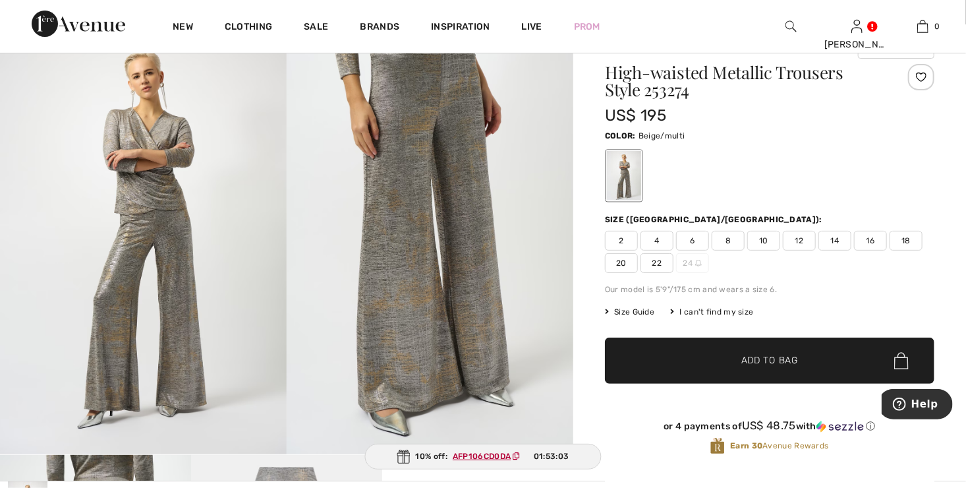
scroll to position [0, 0]
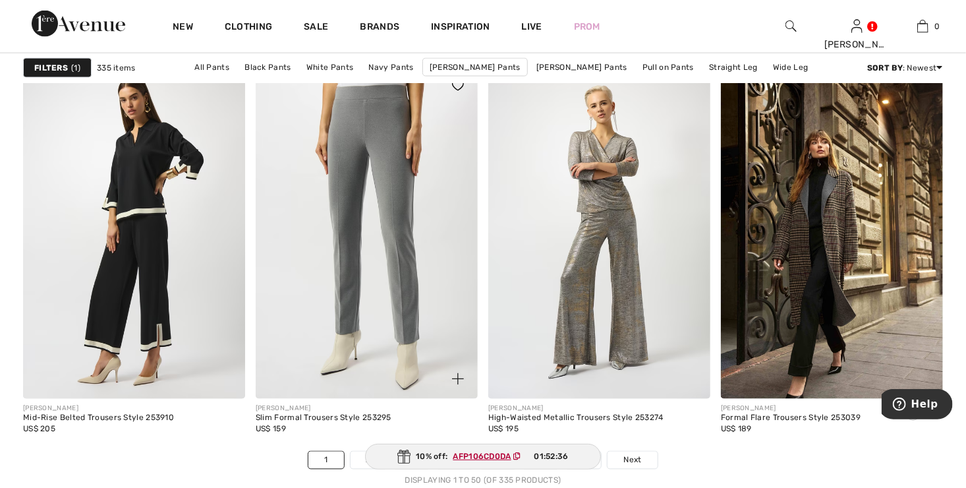
scroll to position [5798, 0]
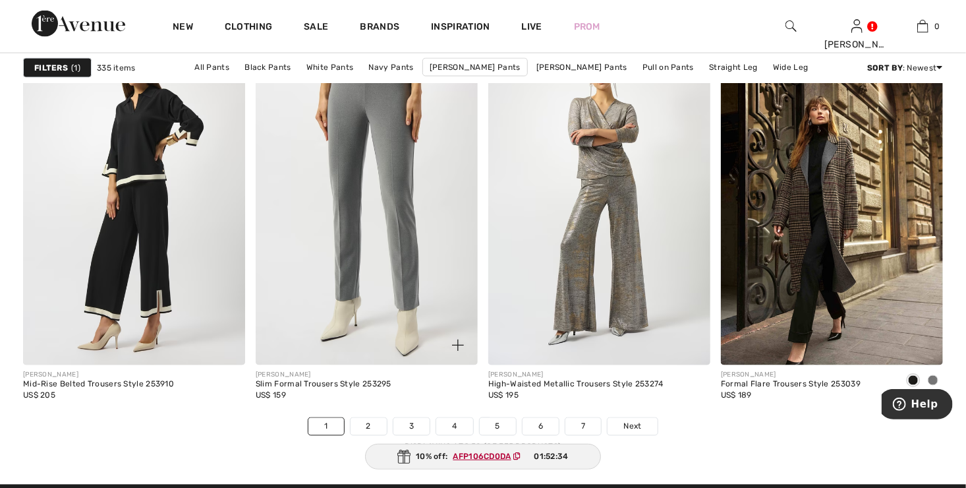
click at [367, 267] on img at bounding box center [367, 198] width 222 height 333
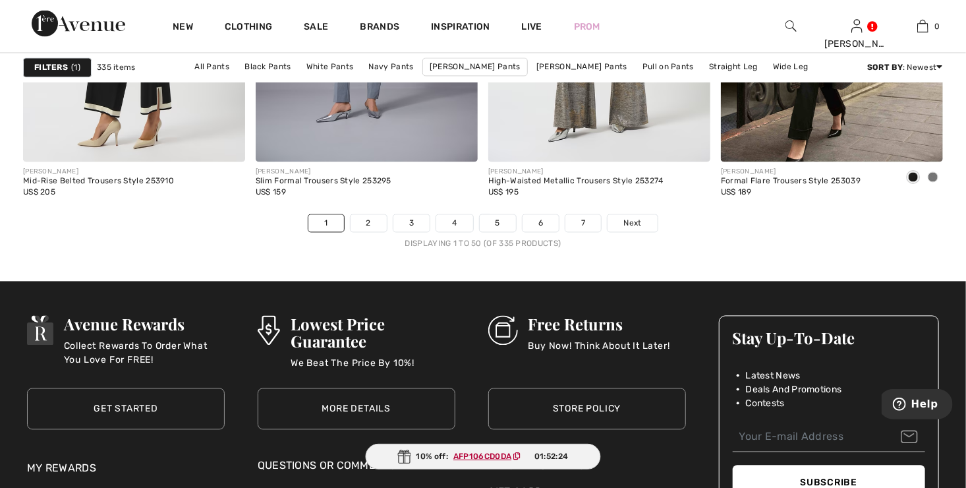
scroll to position [5995, 0]
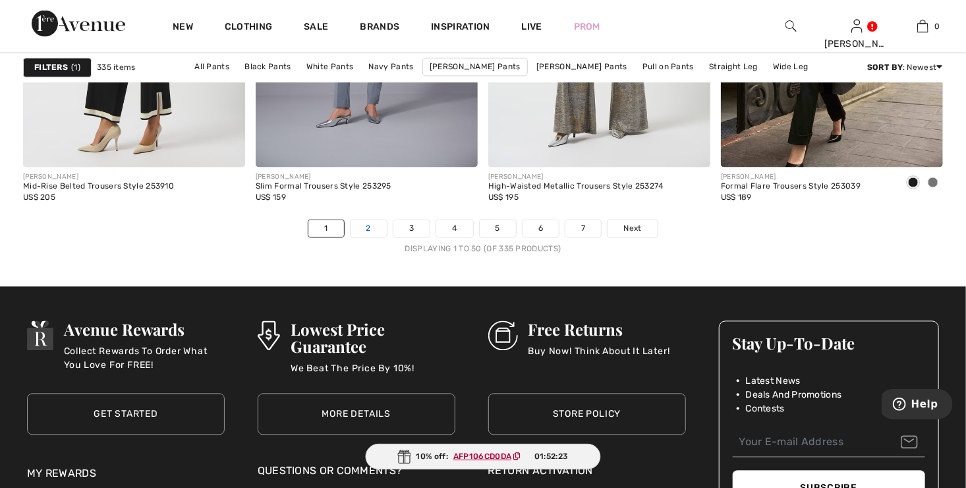
click at [370, 227] on link "2" at bounding box center [368, 228] width 36 height 17
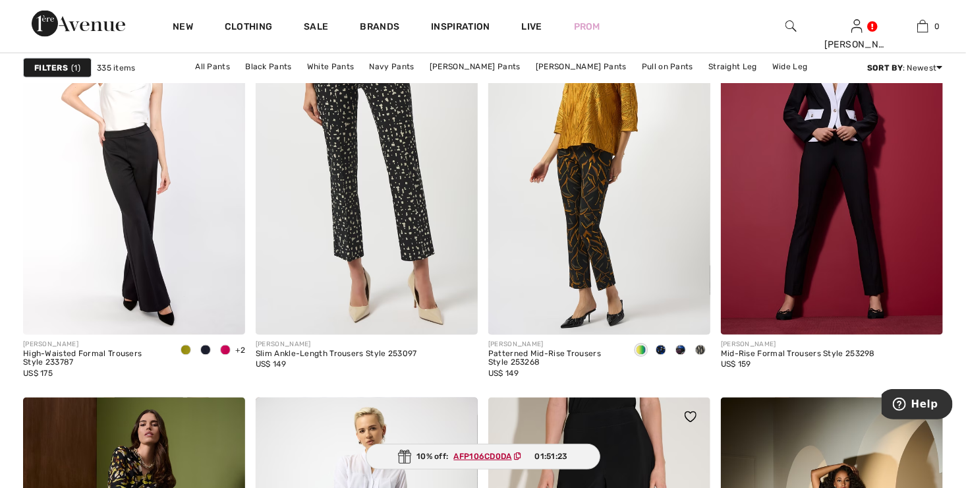
scroll to position [922, 0]
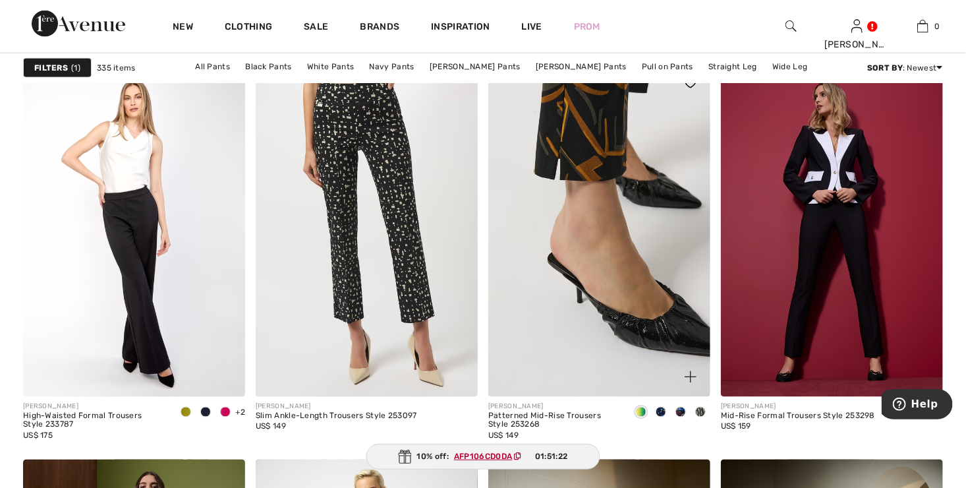
click at [599, 192] on img at bounding box center [599, 229] width 222 height 333
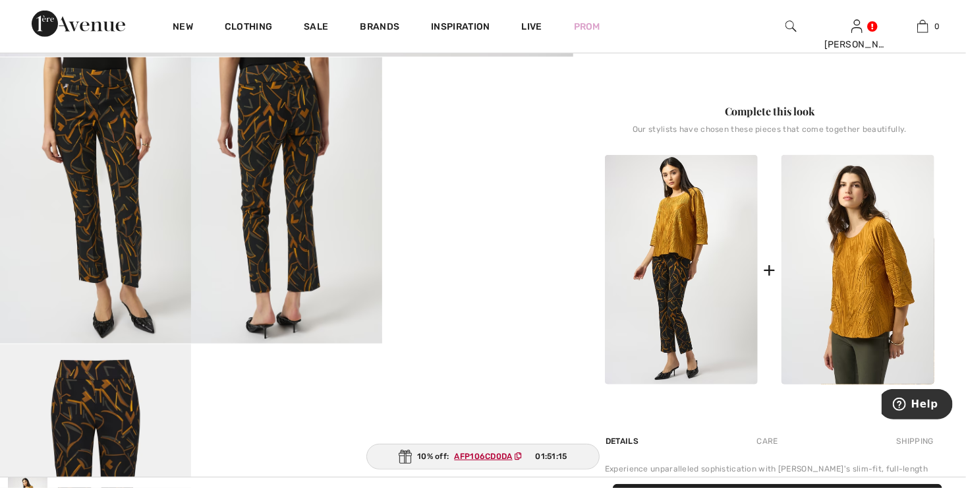
scroll to position [461, 0]
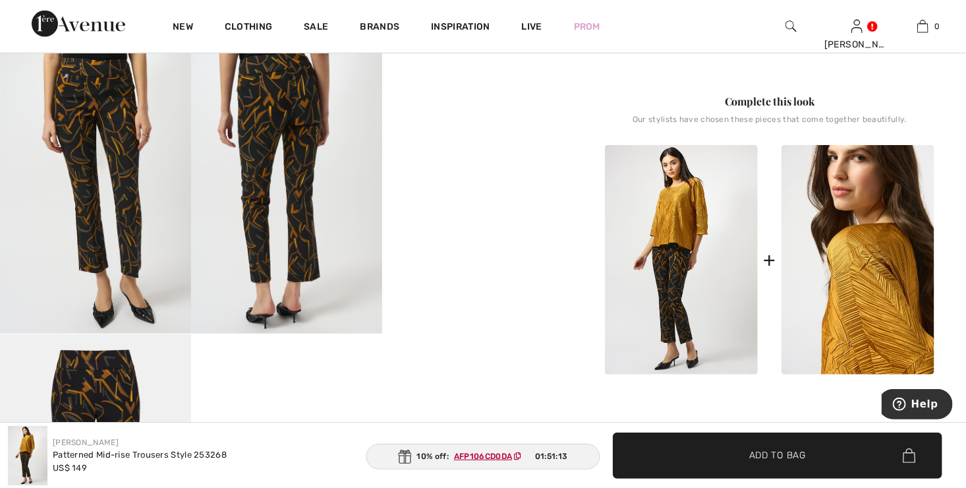
click at [864, 262] on img at bounding box center [857, 259] width 153 height 229
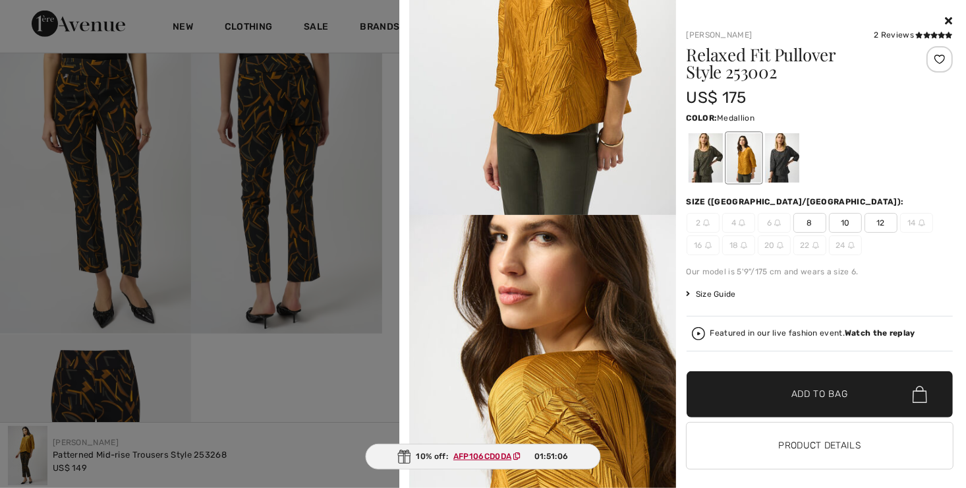
scroll to position [198, 0]
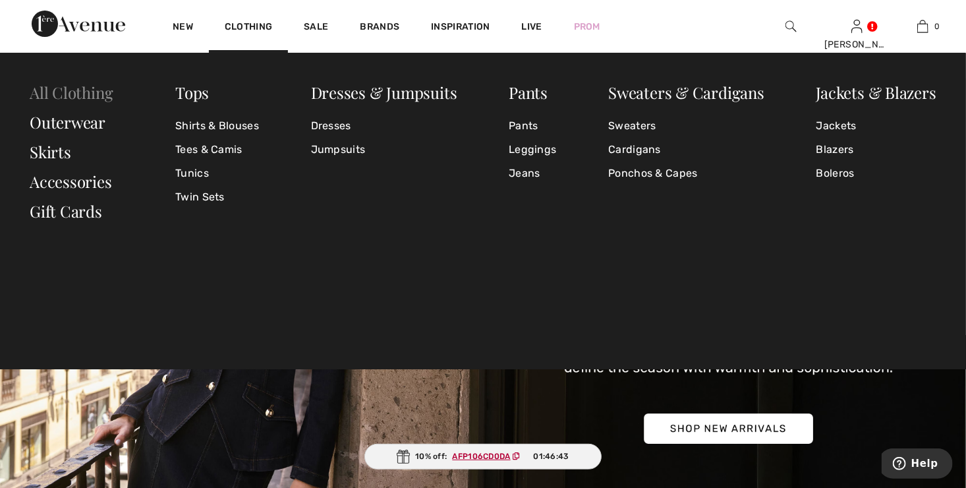
click at [64, 94] on link "All Clothing" at bounding box center [71, 92] width 83 height 21
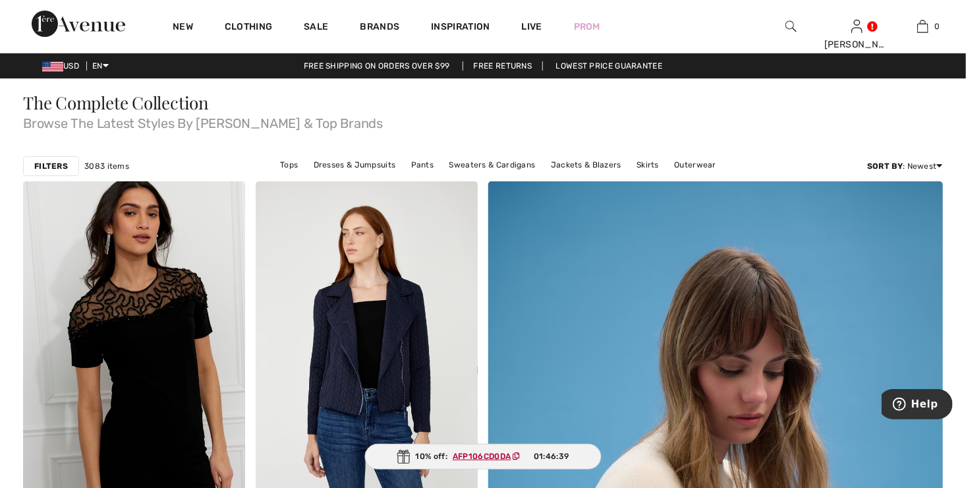
click at [61, 165] on strong "Filters" at bounding box center [51, 166] width 34 height 12
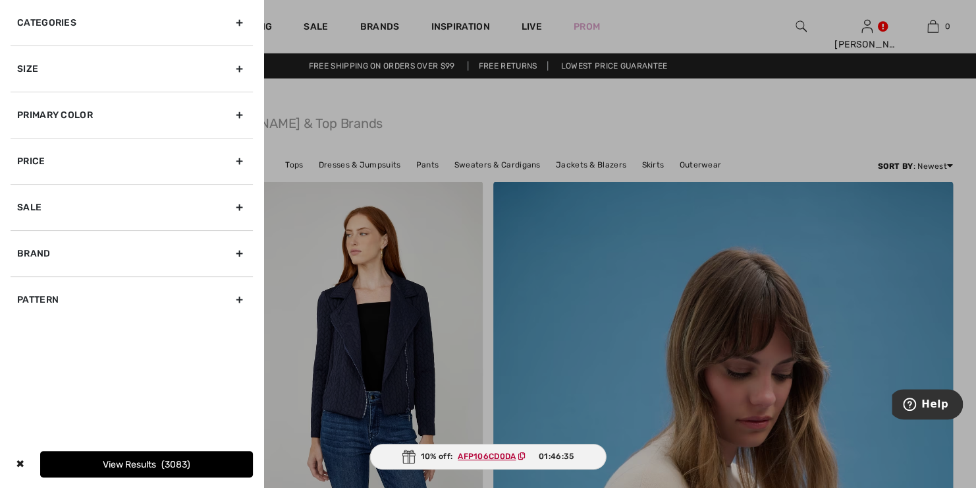
click at [242, 250] on div "Brand" at bounding box center [132, 253] width 242 height 46
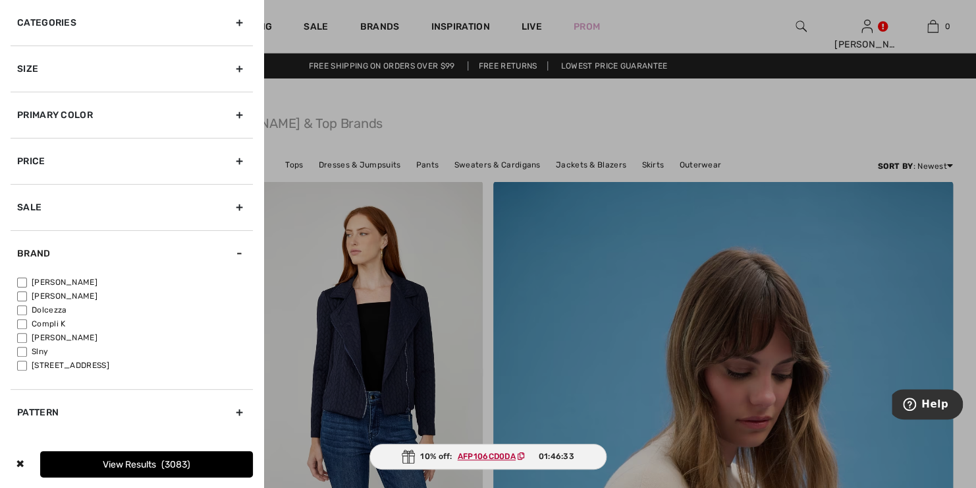
click at [22, 281] on input"] "[PERSON_NAME]" at bounding box center [22, 282] width 10 height 10
checkbox input"] "true"
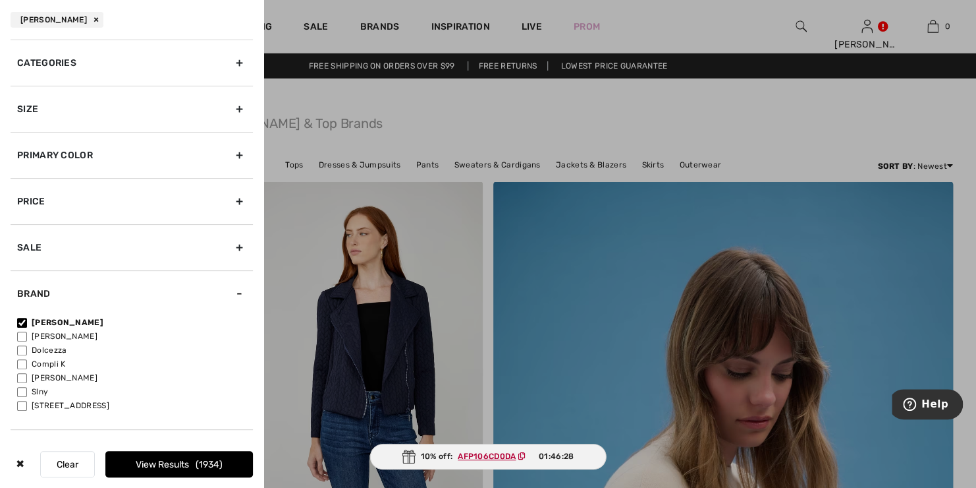
click at [230, 150] on div "Primary Color" at bounding box center [132, 155] width 242 height 46
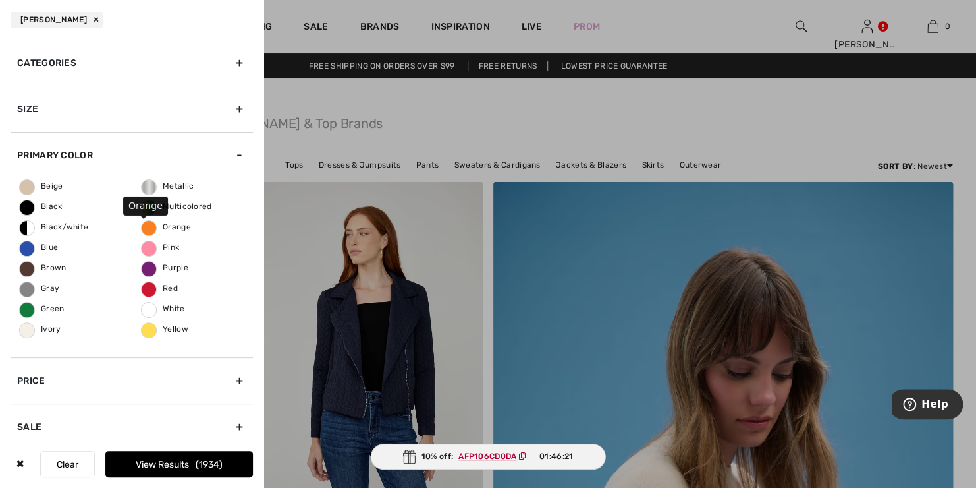
click at [164, 224] on span "Orange" at bounding box center [166, 226] width 49 height 9
click at [0, 0] on input "Orange" at bounding box center [0, 0] width 0 height 0
click at [179, 466] on button "View Results 36" at bounding box center [179, 464] width 148 height 26
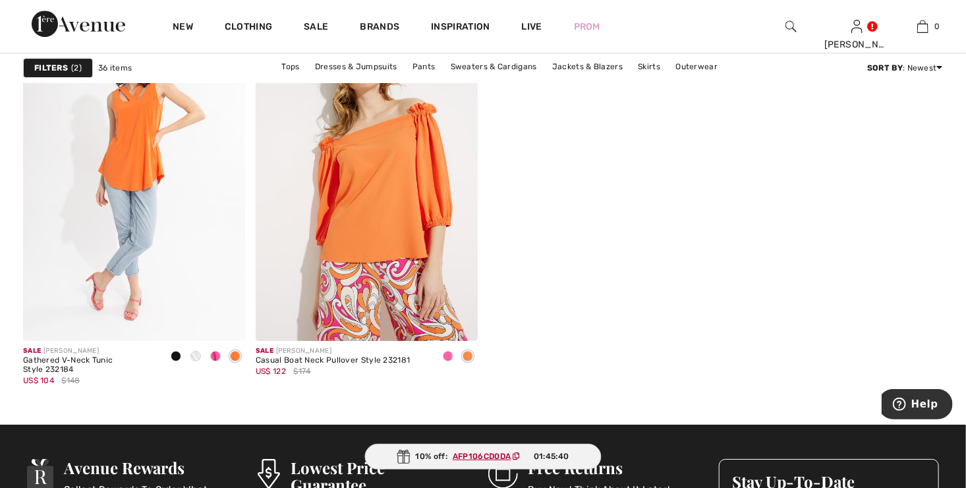
scroll to position [4480, 0]
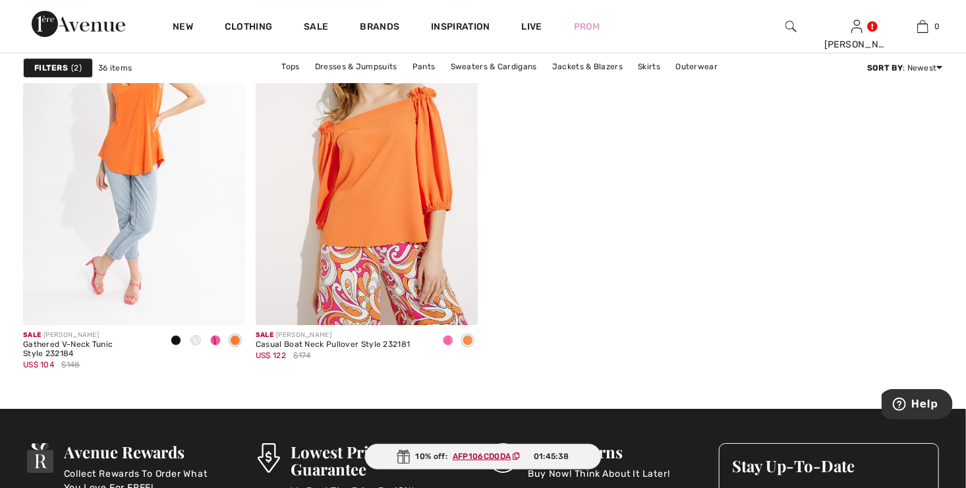
click at [57, 69] on strong "Filters" at bounding box center [51, 68] width 34 height 12
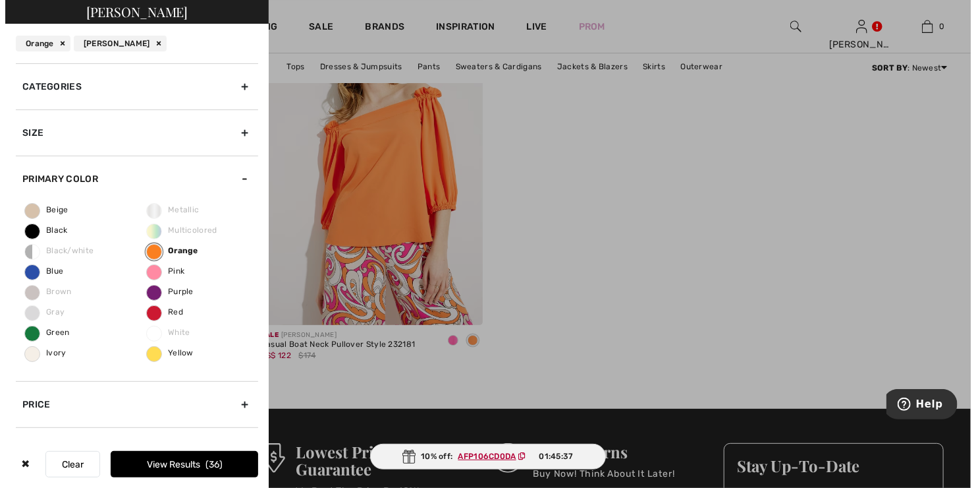
scroll to position [4519, 0]
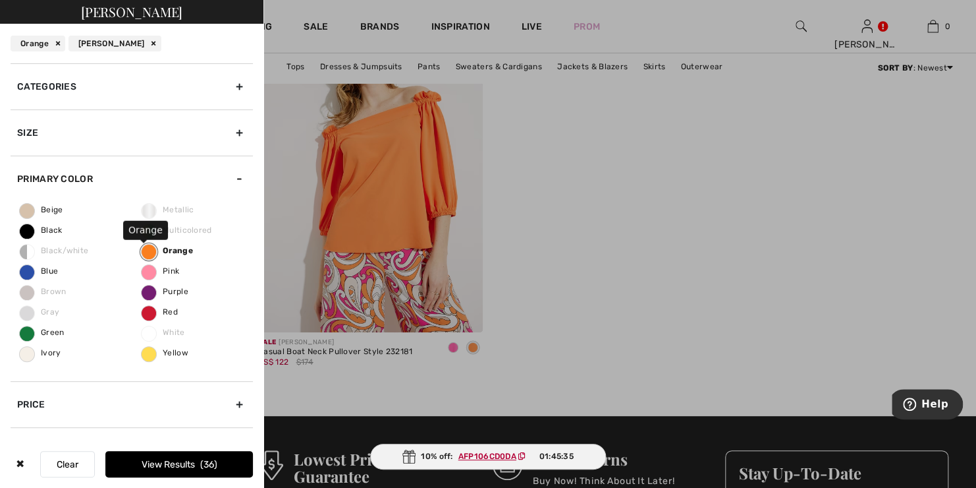
click at [144, 250] on label "Orange" at bounding box center [149, 252] width 16 height 16
click at [0, 0] on input "Orange" at bounding box center [0, 0] width 0 height 0
click at [146, 353] on span "Yellow" at bounding box center [165, 352] width 47 height 9
click at [0, 0] on input "Yellow" at bounding box center [0, 0] width 0 height 0
drag, startPoint x: 202, startPoint y: 465, endPoint x: 241, endPoint y: 443, distance: 44.5
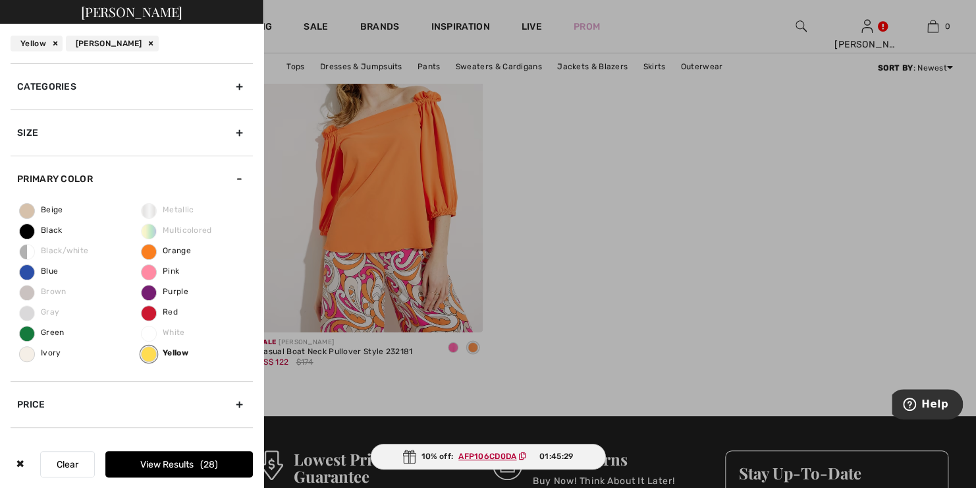
click at [203, 464] on span "28" at bounding box center [209, 464] width 18 height 11
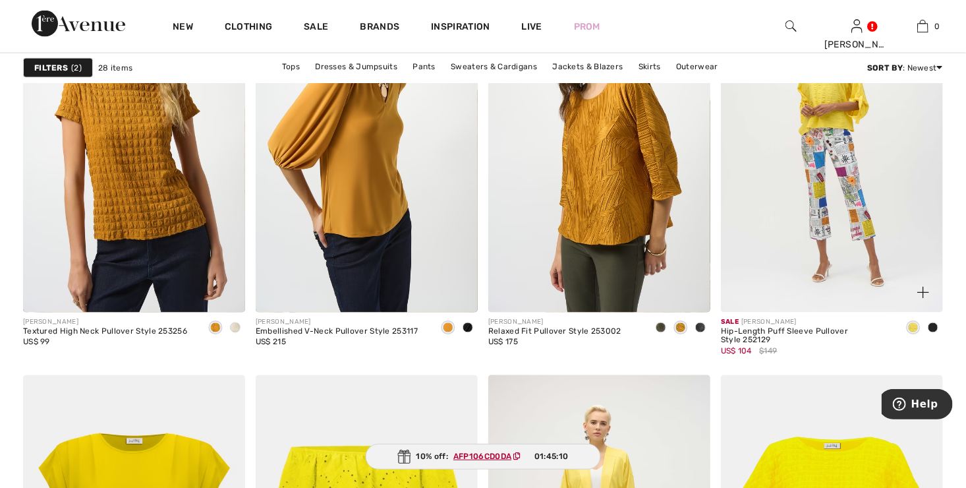
scroll to position [922, 0]
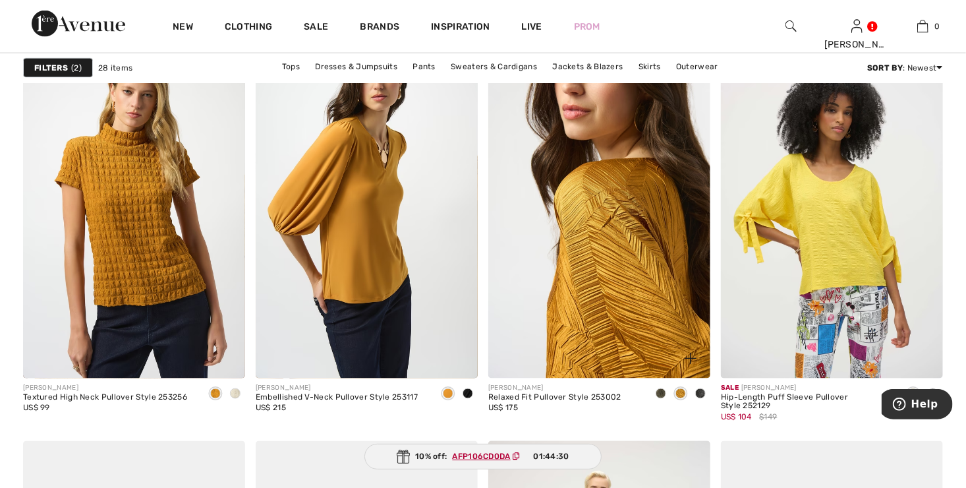
click at [599, 273] on img at bounding box center [599, 211] width 222 height 333
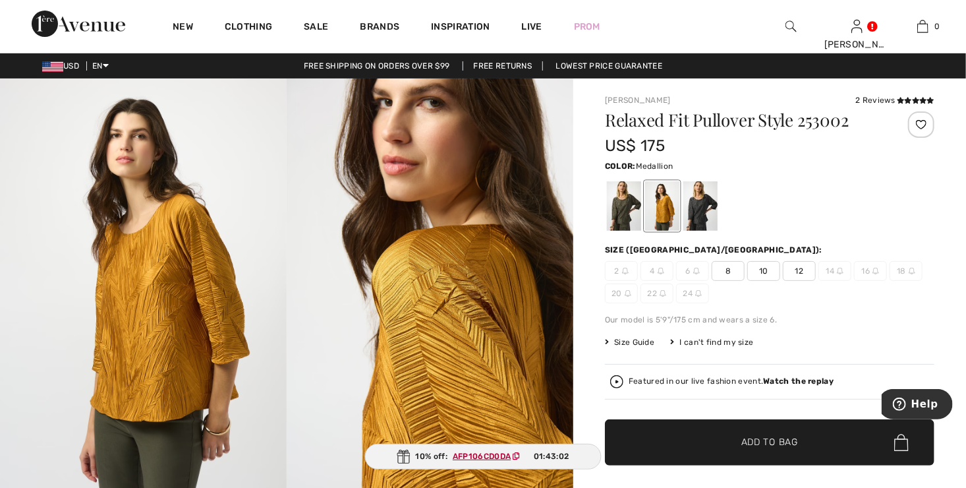
click at [764, 269] on span "10" at bounding box center [763, 271] width 33 height 20
click at [752, 446] on span "Add to Bag" at bounding box center [769, 442] width 57 height 14
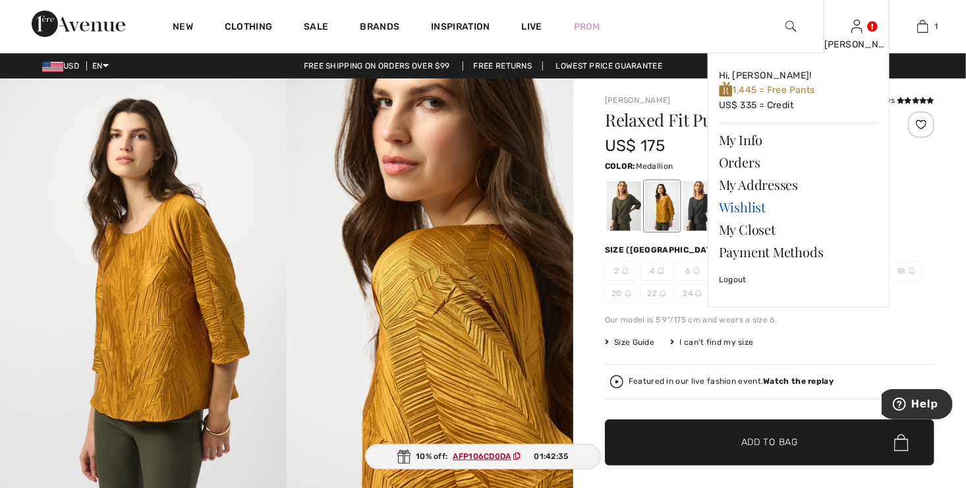
click at [740, 211] on link "Wishlist" at bounding box center [798, 207] width 159 height 22
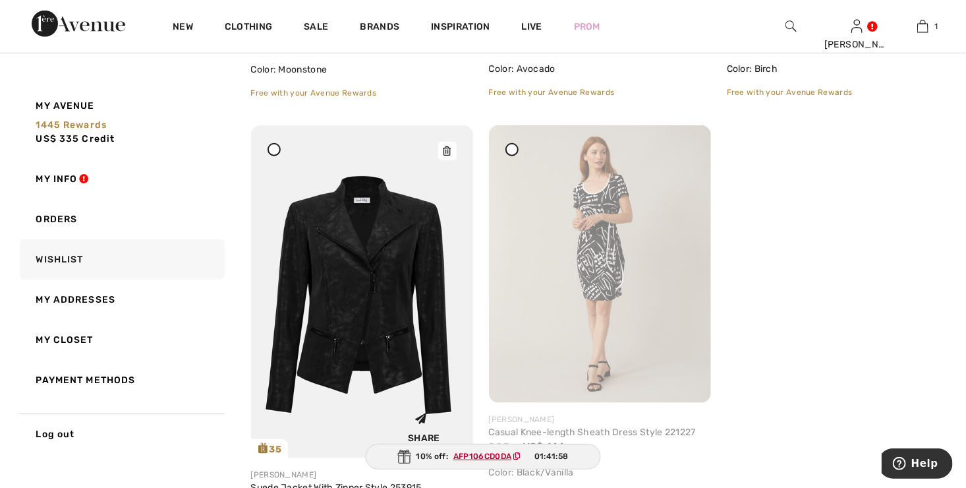
scroll to position [581, 0]
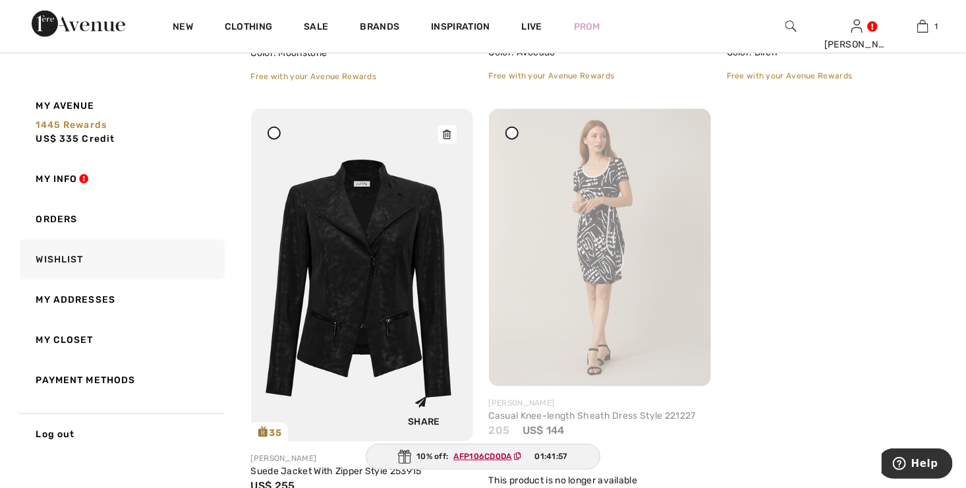
click at [367, 279] on img at bounding box center [362, 275] width 222 height 333
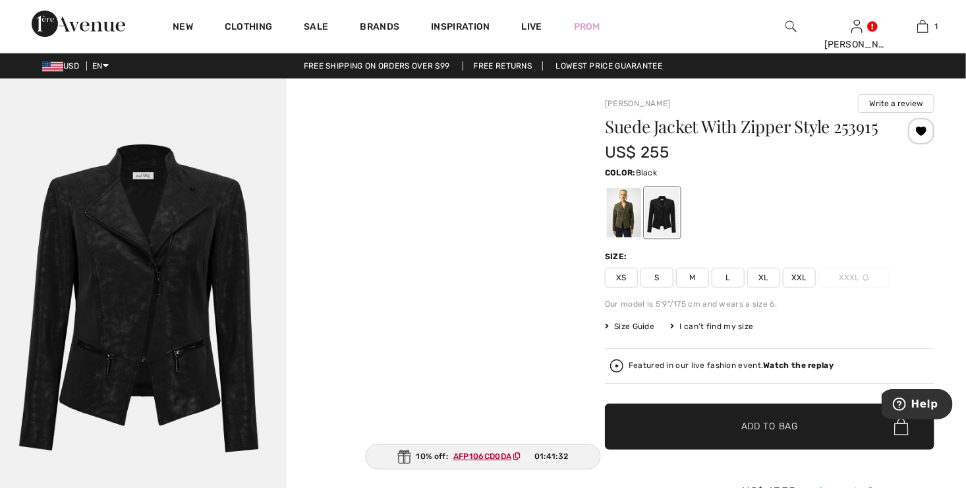
click at [657, 230] on div at bounding box center [662, 212] width 34 height 49
click at [632, 332] on span "Size Guide" at bounding box center [629, 326] width 49 height 12
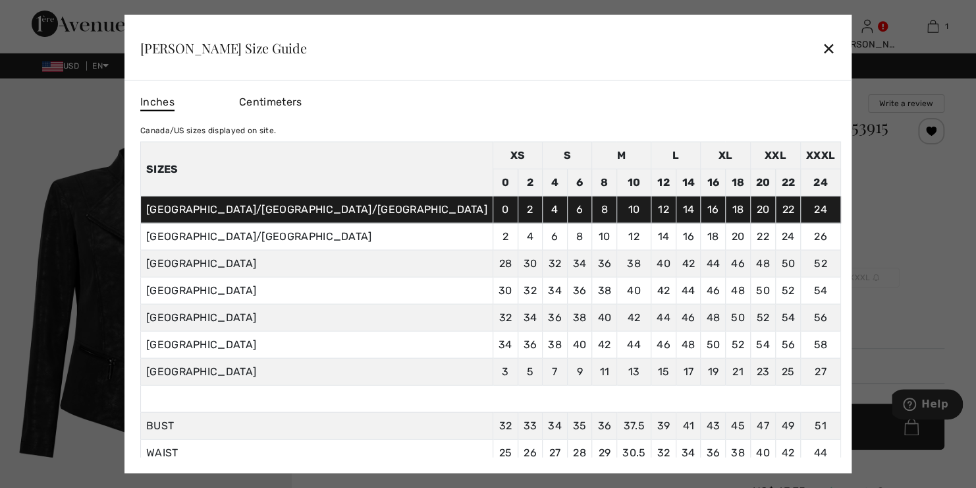
click at [822, 48] on div "✕" at bounding box center [829, 48] width 14 height 28
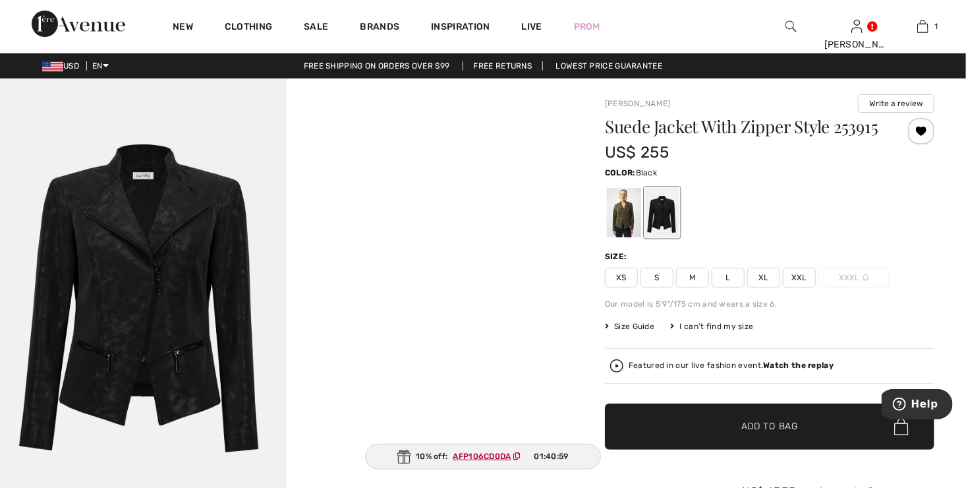
click at [731, 287] on span "L" at bounding box center [728, 277] width 33 height 20
click at [748, 433] on span "Add to Bag" at bounding box center [769, 427] width 57 height 14
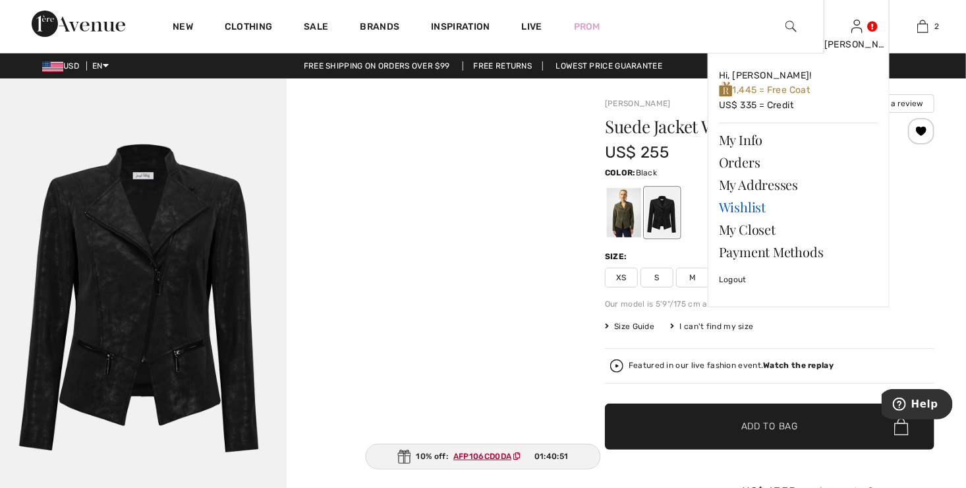
click at [752, 207] on link "Wishlist" at bounding box center [798, 207] width 159 height 22
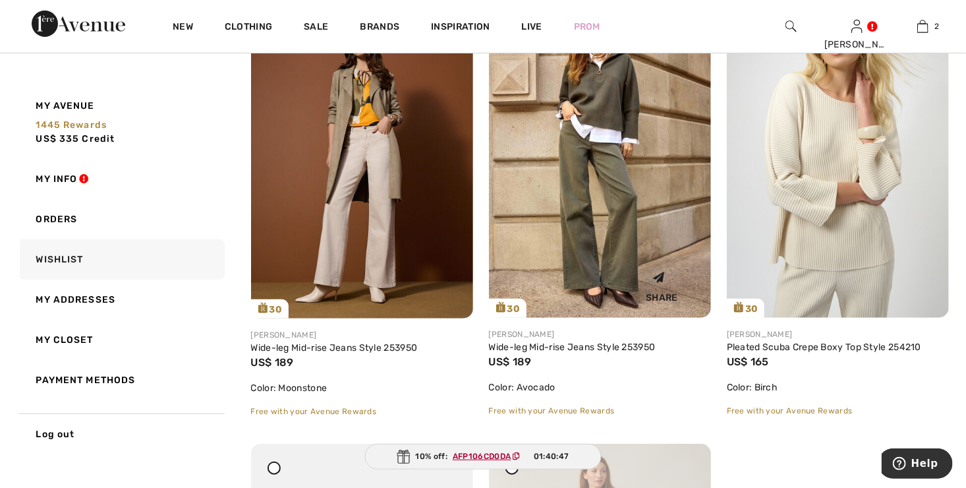
scroll to position [264, 0]
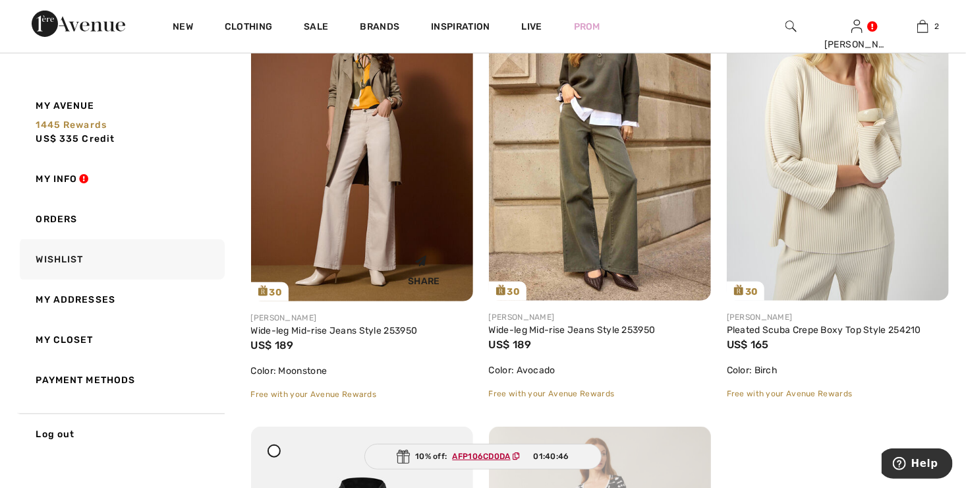
click at [356, 184] on img at bounding box center [362, 134] width 222 height 333
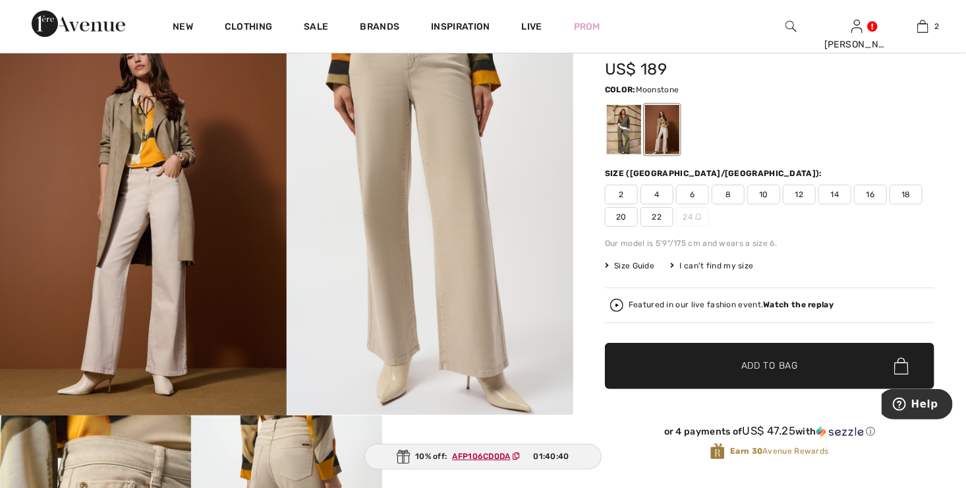
scroll to position [198, 0]
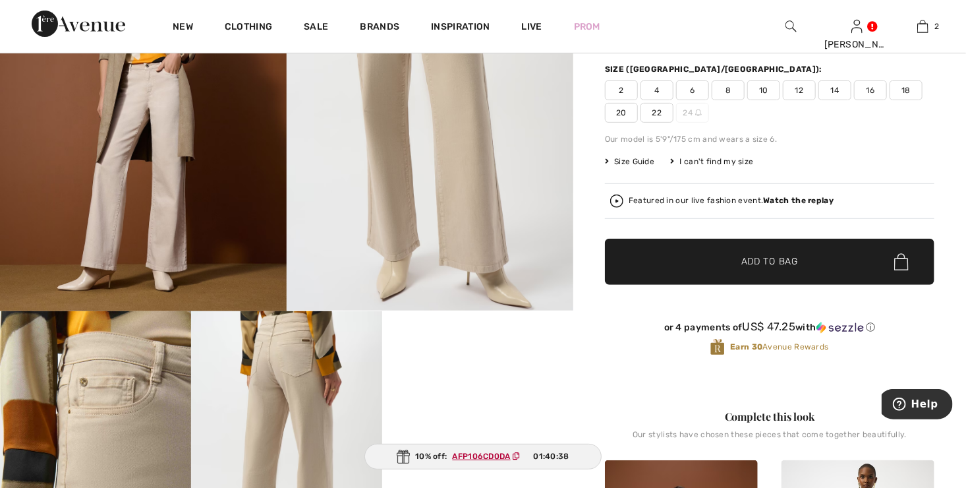
click at [763, 95] on span "10" at bounding box center [763, 90] width 33 height 20
click at [750, 258] on span "Add to Bag" at bounding box center [769, 262] width 57 height 14
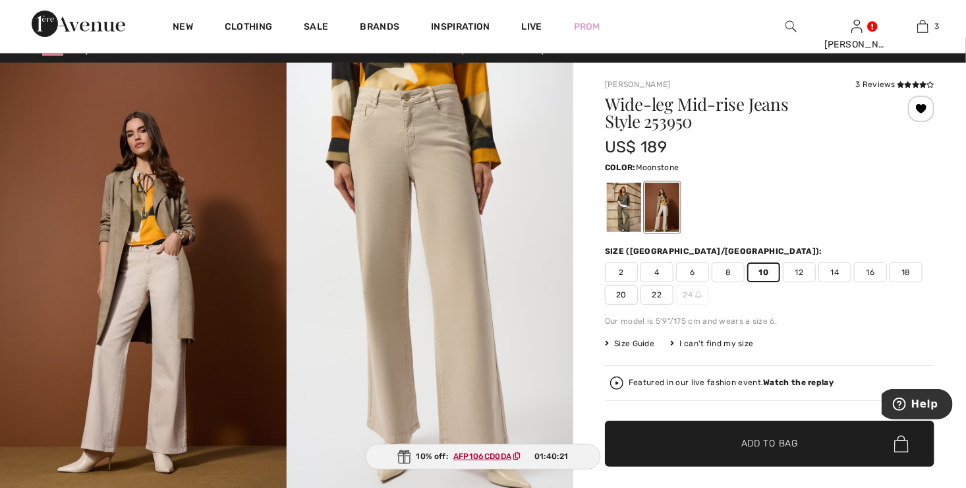
scroll to position [0, 0]
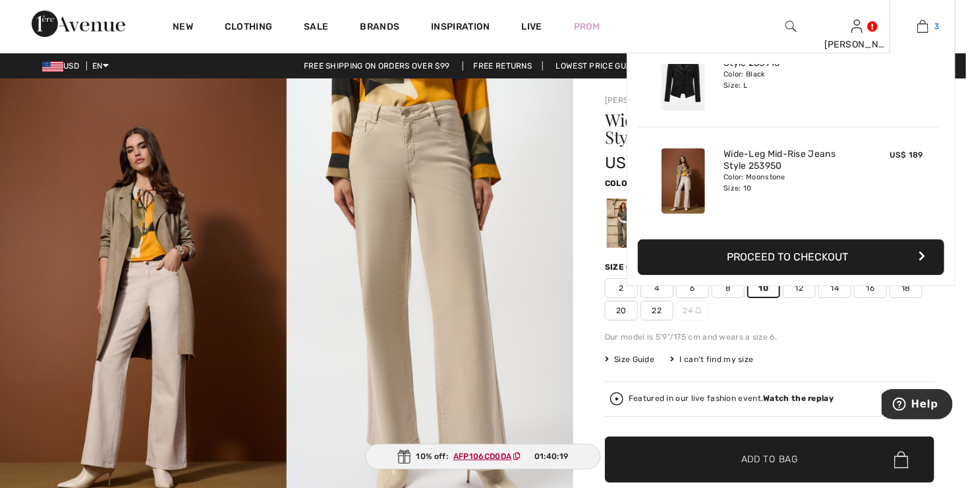
click at [922, 28] on img at bounding box center [922, 26] width 11 height 16
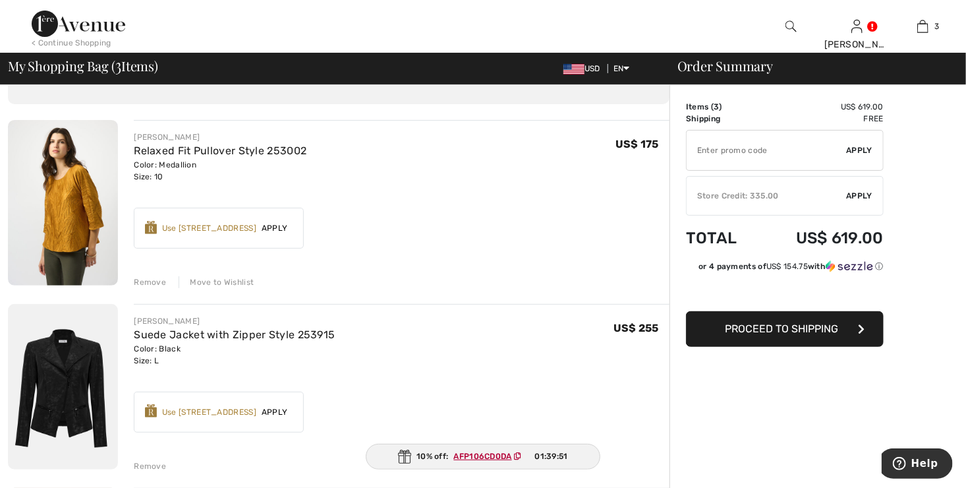
scroll to position [66, 0]
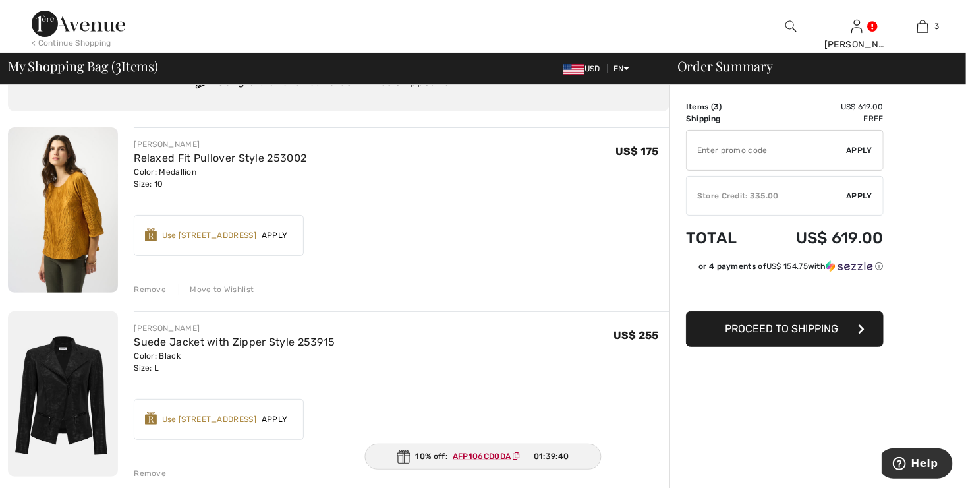
type input "NEW15"
type input "FLASH15"
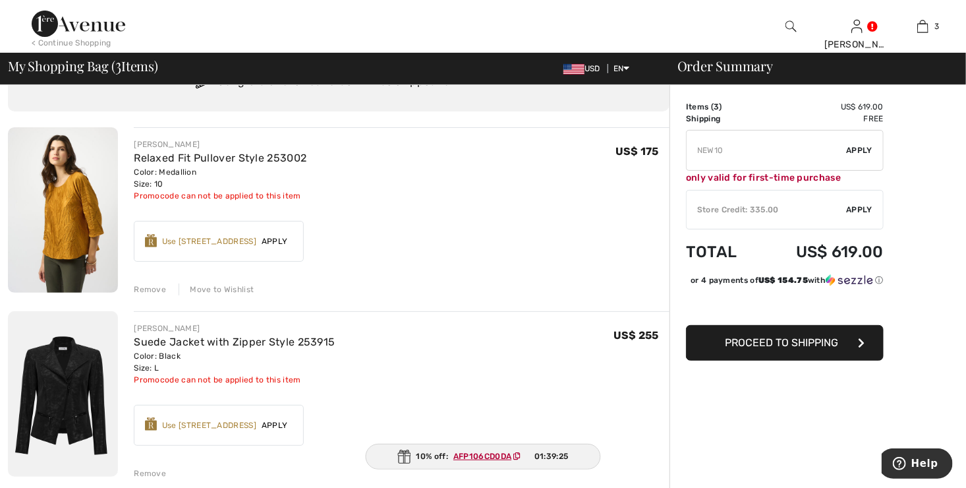
type input "FREEXPRESS"
type input "SURPRISE"
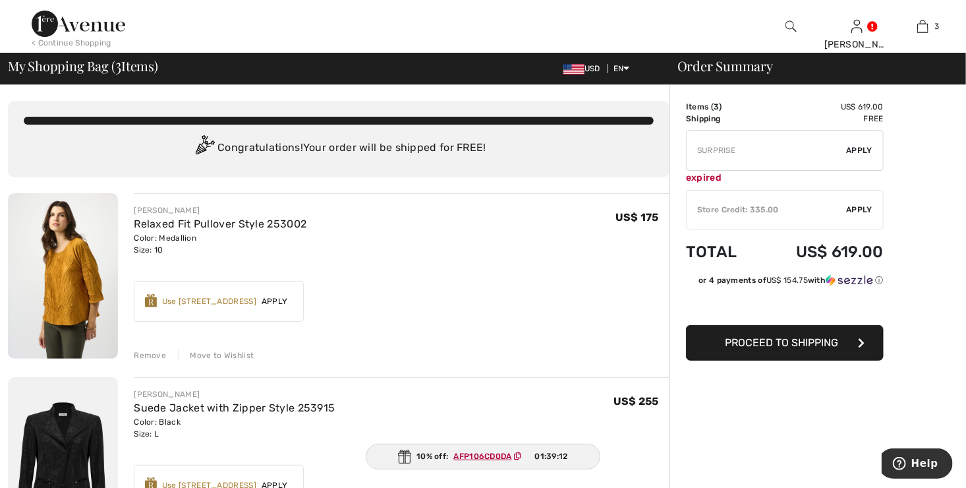
type input "FREEWALLET"
type input "FREEDENIMBAG"
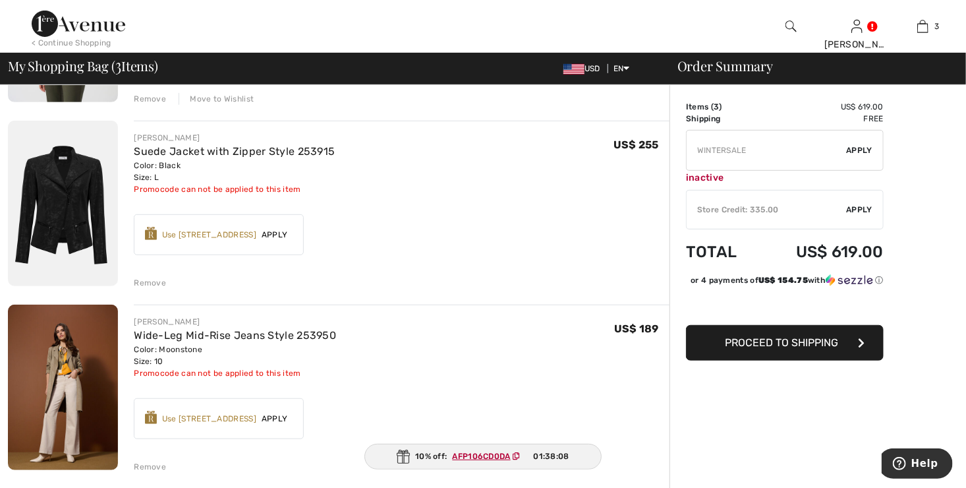
scroll to position [264, 0]
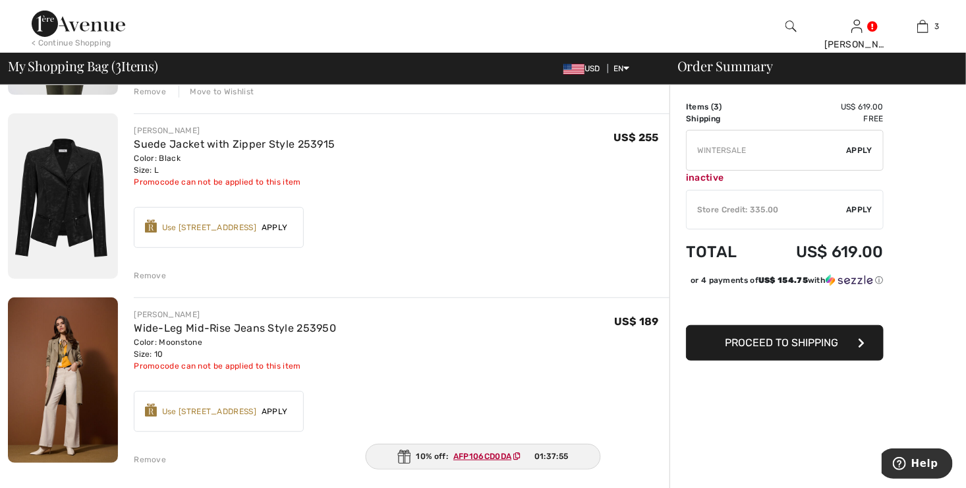
click at [227, 224] on div "Use [STREET_ADDRESS]" at bounding box center [209, 227] width 94 height 12
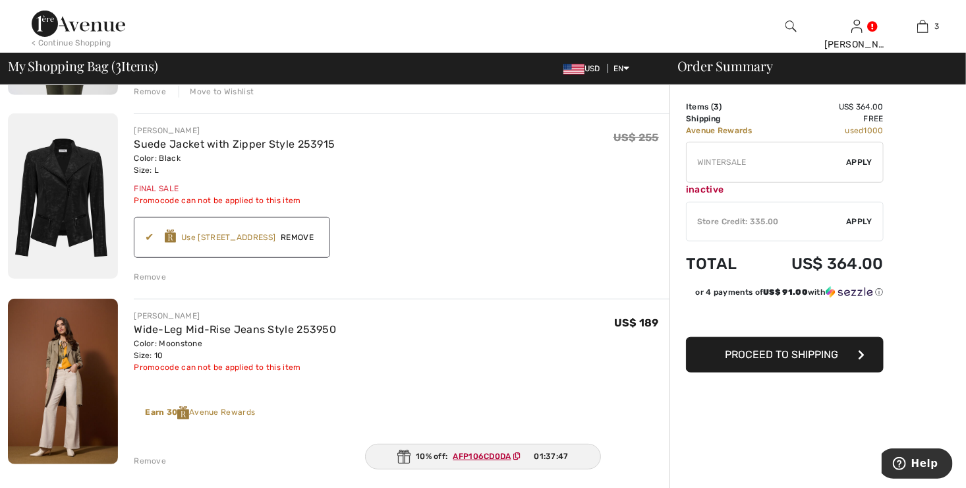
paste input "AFP106CD0DA"
type input "AFP106CD0DA"
click at [855, 160] on span "Apply" at bounding box center [860, 162] width 26 height 12
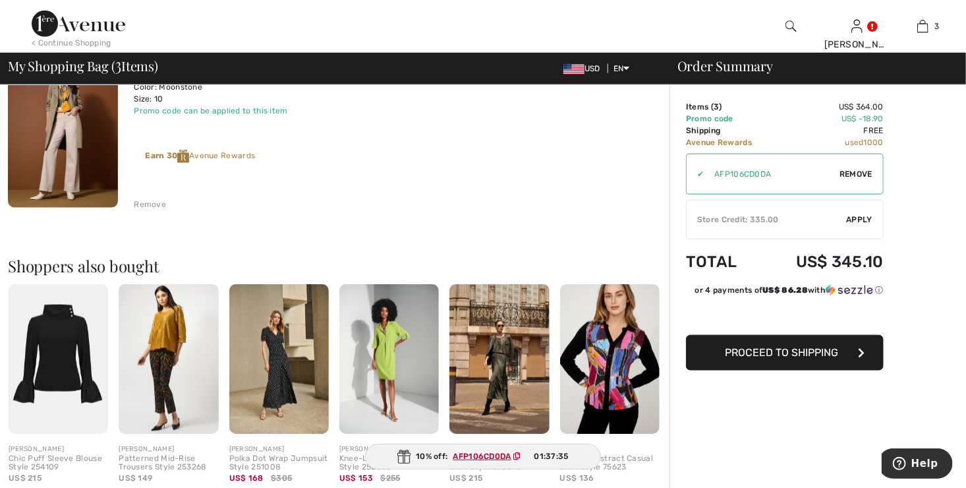
scroll to position [527, 0]
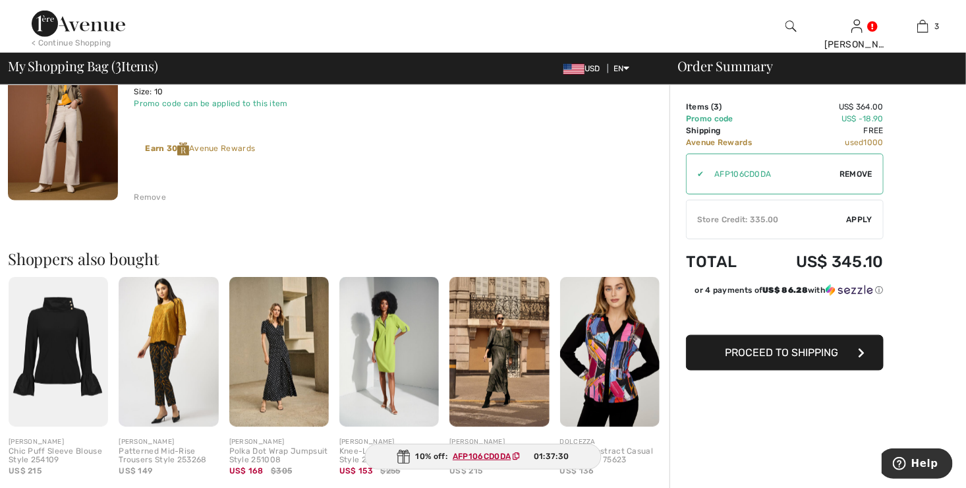
click at [797, 350] on span "Proceed to Shipping" at bounding box center [781, 352] width 113 height 13
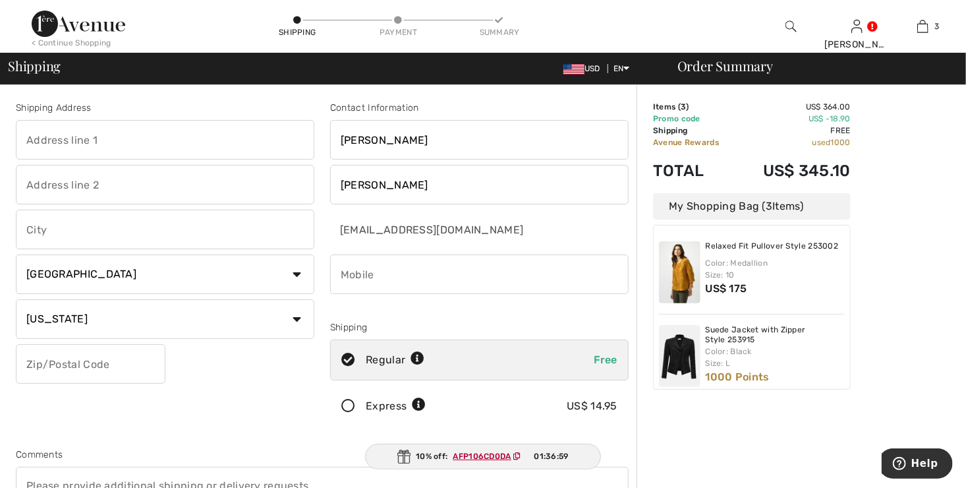
click at [58, 146] on input "text" at bounding box center [165, 140] width 298 height 40
type input "[STREET_ADDRESS]"
type input "PO Box 587"
type input "[PERSON_NAME]"
click at [45, 366] on input "text" at bounding box center [91, 364] width 150 height 40
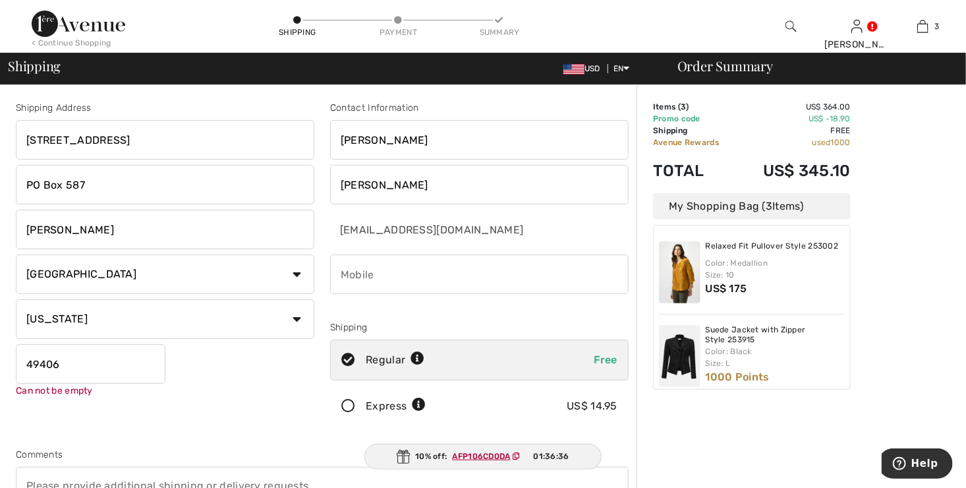
type input "49406"
click at [426, 270] on input "phone" at bounding box center [479, 274] width 298 height 40
type input "6168224405"
click at [254, 419] on div "Shipping Address [STREET_ADDRESS] PO Box 587 [PERSON_NAME] Country [GEOGRAPHIC_…" at bounding box center [165, 266] width 314 height 331
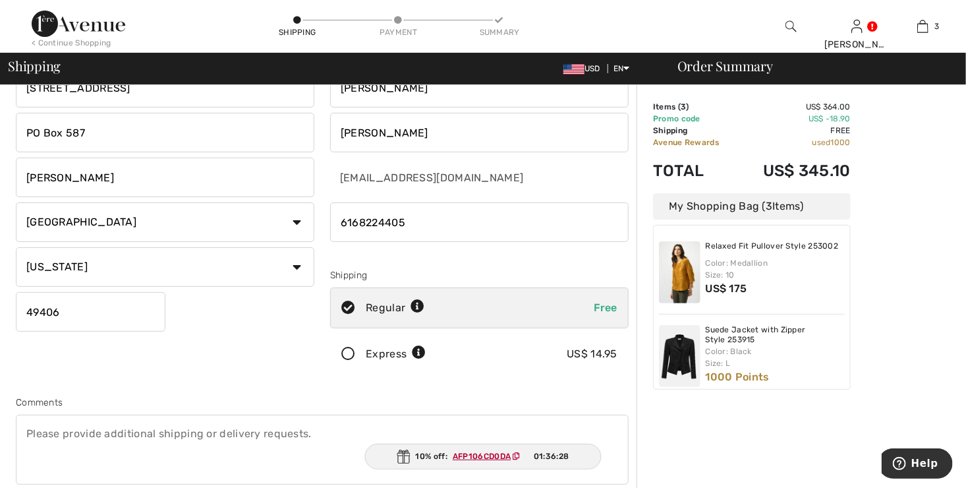
scroll to position [198, 0]
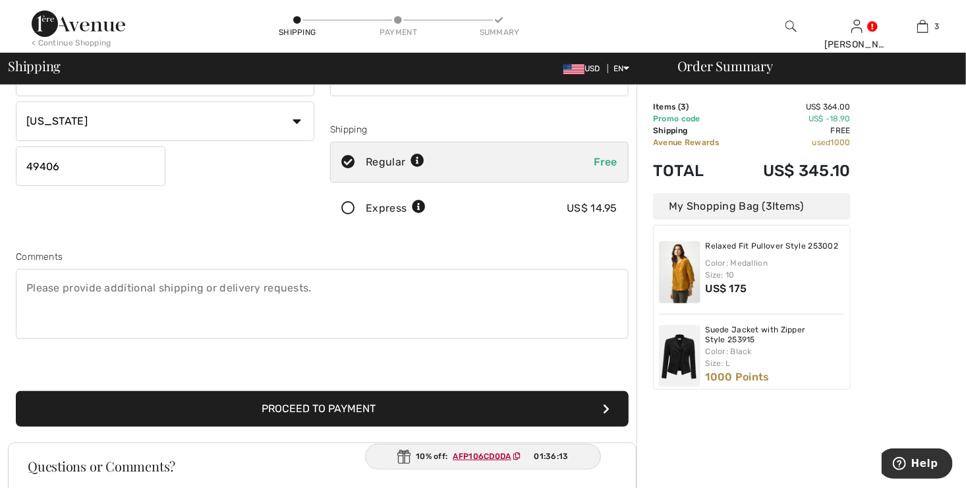
click at [354, 410] on button "Proceed to Payment" at bounding box center [322, 409] width 613 height 36
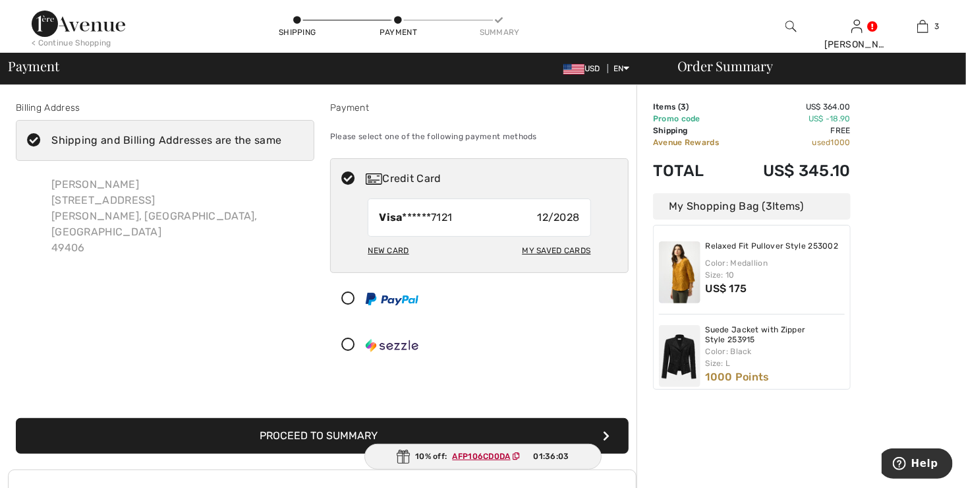
click at [331, 432] on button "Proceed to Summary" at bounding box center [322, 436] width 613 height 36
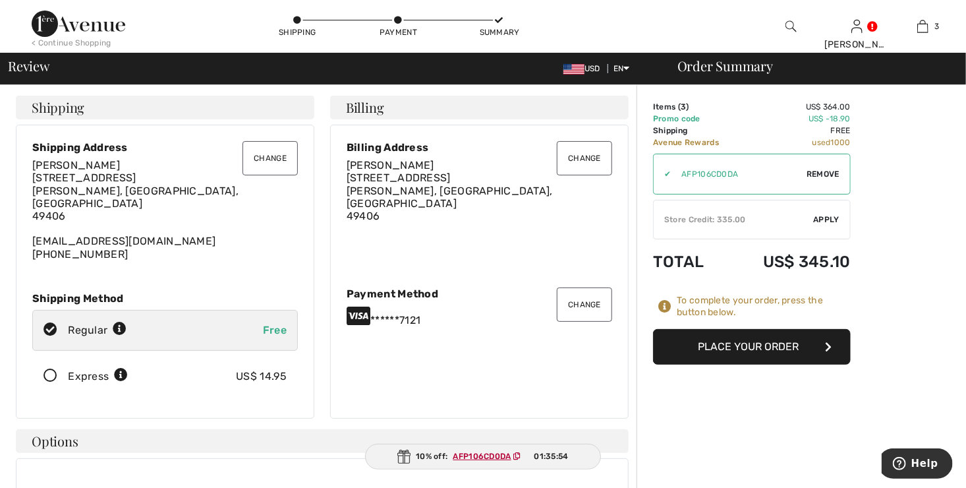
click at [695, 353] on button "Place Your Order" at bounding box center [752, 347] width 198 height 36
